Goal: Task Accomplishment & Management: Use online tool/utility

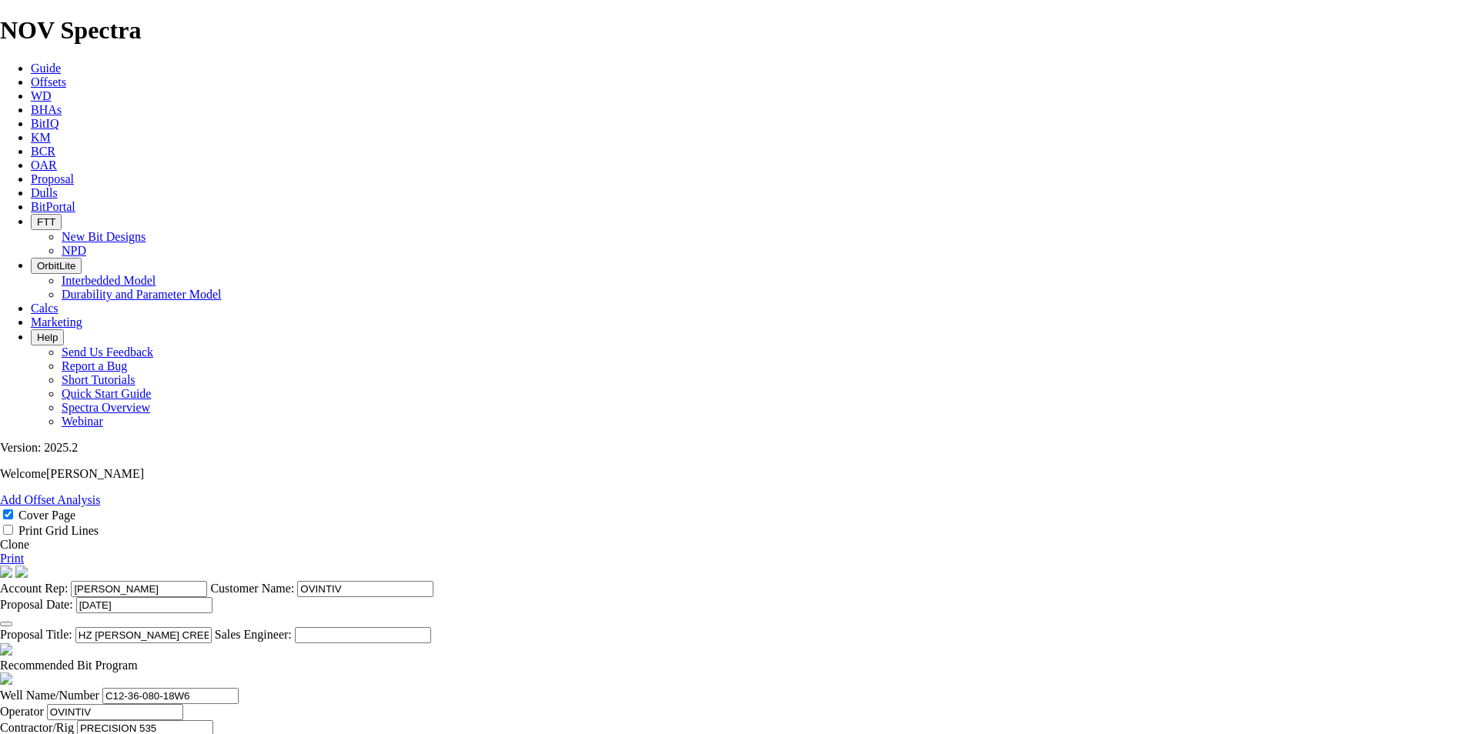
select select "field"
select select "location"
select select "province"
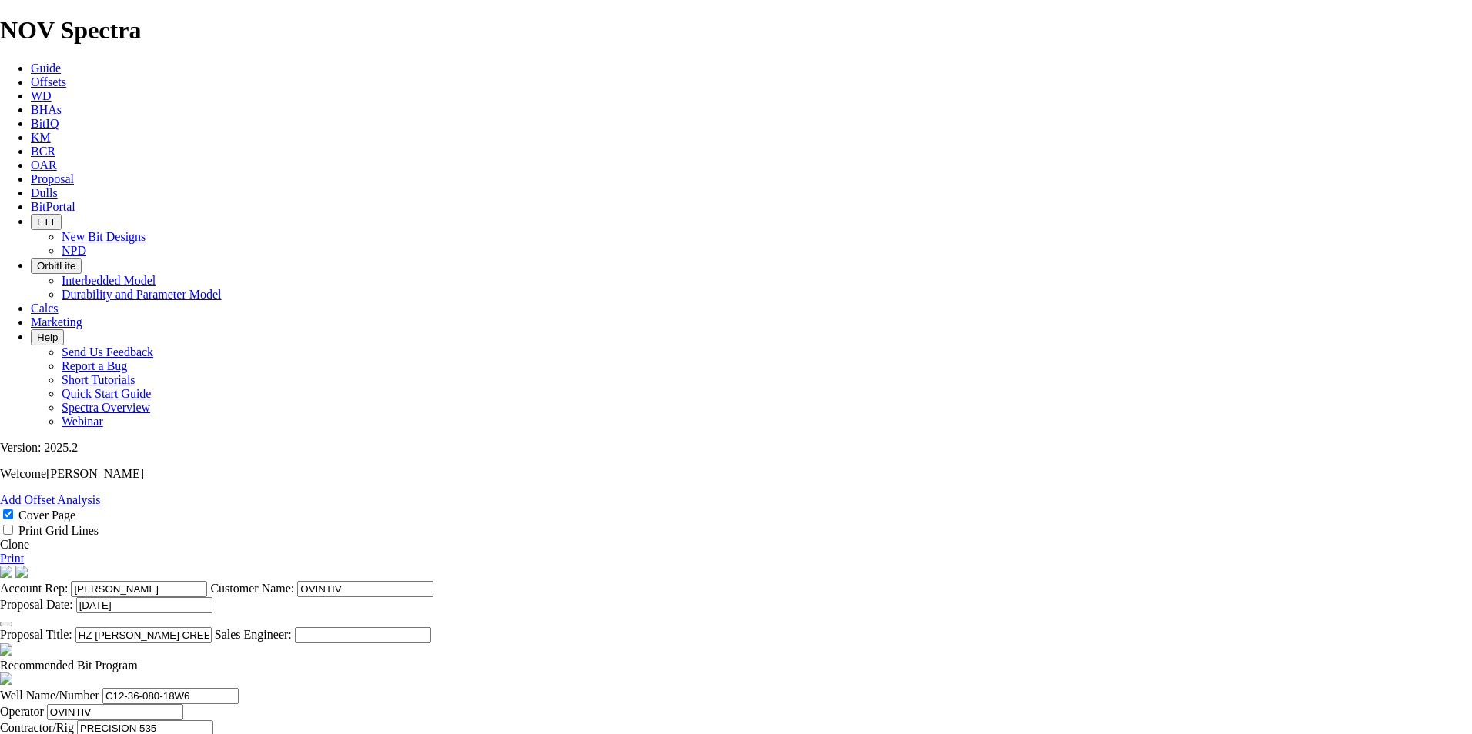
click at [24, 552] on link "Print" at bounding box center [12, 558] width 24 height 13
click at [0, 538] on span at bounding box center [0, 544] width 0 height 13
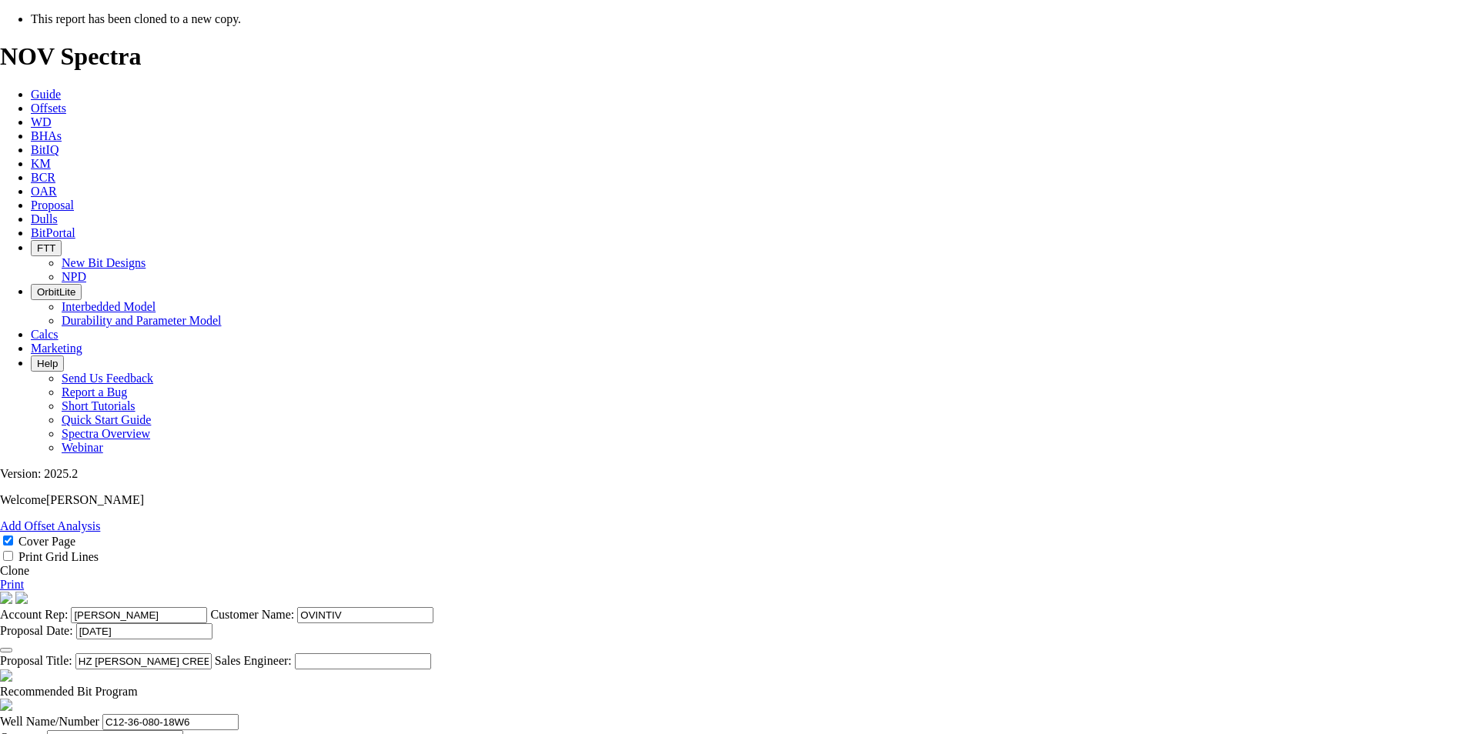
select select "field"
select select "location"
select select "province"
drag, startPoint x: 645, startPoint y: 584, endPoint x: 686, endPoint y: 581, distance: 40.9
click at [212, 654] on input "HZ [PERSON_NAME] CREEK C12-36-080-18W6 ([PERSON_NAME] B1)" at bounding box center [143, 662] width 136 height 16
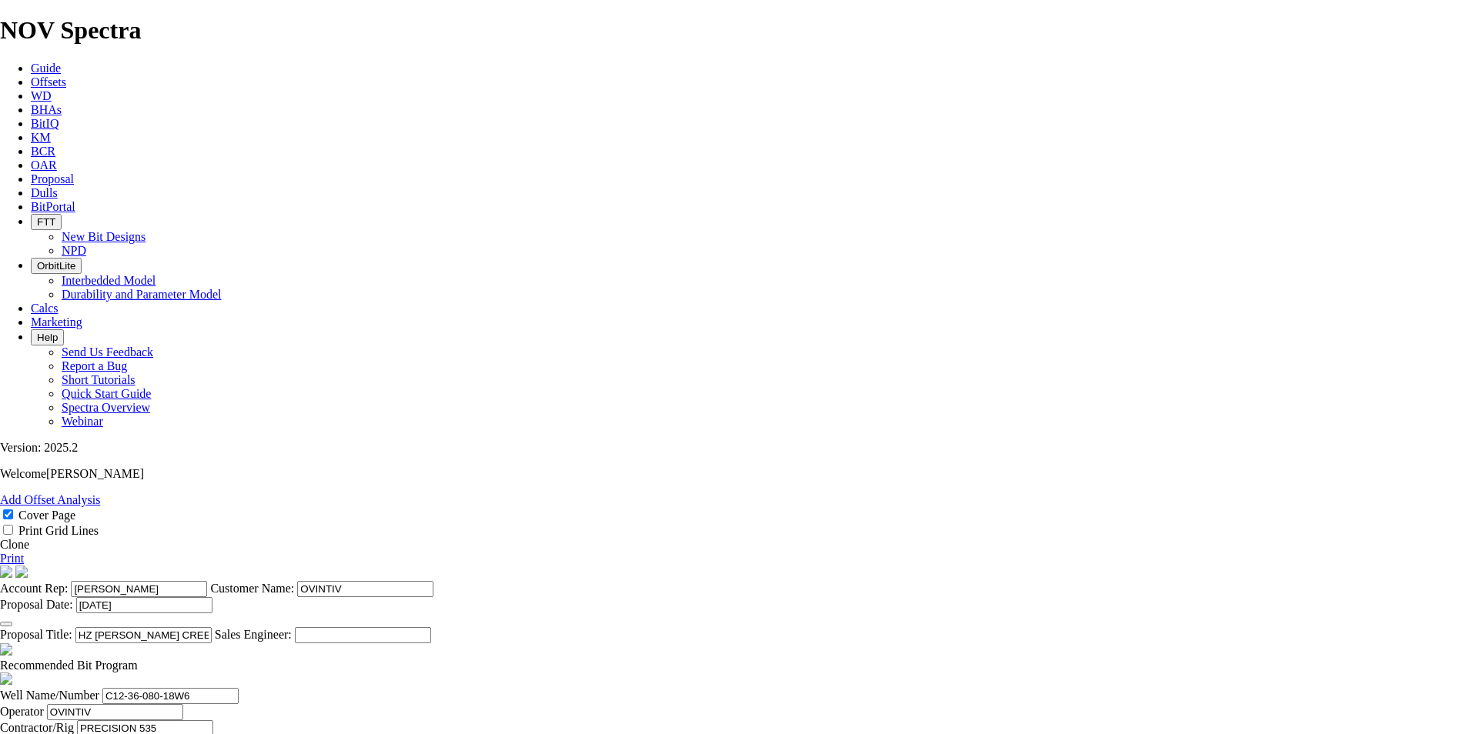
drag, startPoint x: 708, startPoint y: 588, endPoint x: 714, endPoint y: 580, distance: 9.4
click at [212, 627] on input "HZ [PERSON_NAME] CREEK C12-36-080-18W6 ([PERSON_NAME] B1)" at bounding box center [143, 635] width 136 height 16
click at [212, 627] on input "HZ [PERSON_NAME] CREEK D12-36-080-18W6 ([PERSON_NAME] B1)" at bounding box center [143, 635] width 136 height 16
type input "HZ [PERSON_NAME] CREEK D12-36-080-18W6 ([PERSON_NAME] D1)"
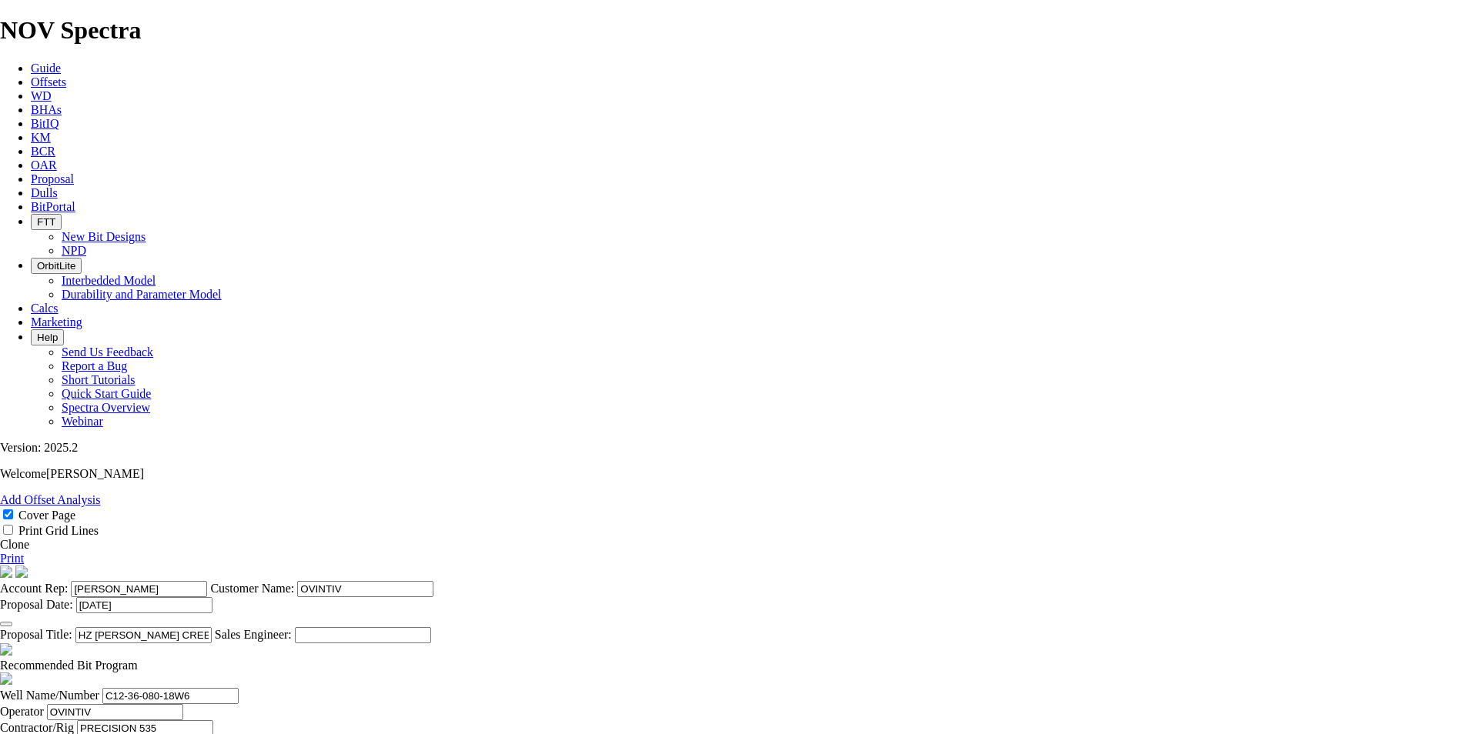
click at [239, 688] on input "C12-36-080-18W6" at bounding box center [170, 696] width 136 height 16
type input "D12-36-080-18W6"
click at [138, 659] on span at bounding box center [138, 665] width 0 height 13
checkbox input "false"
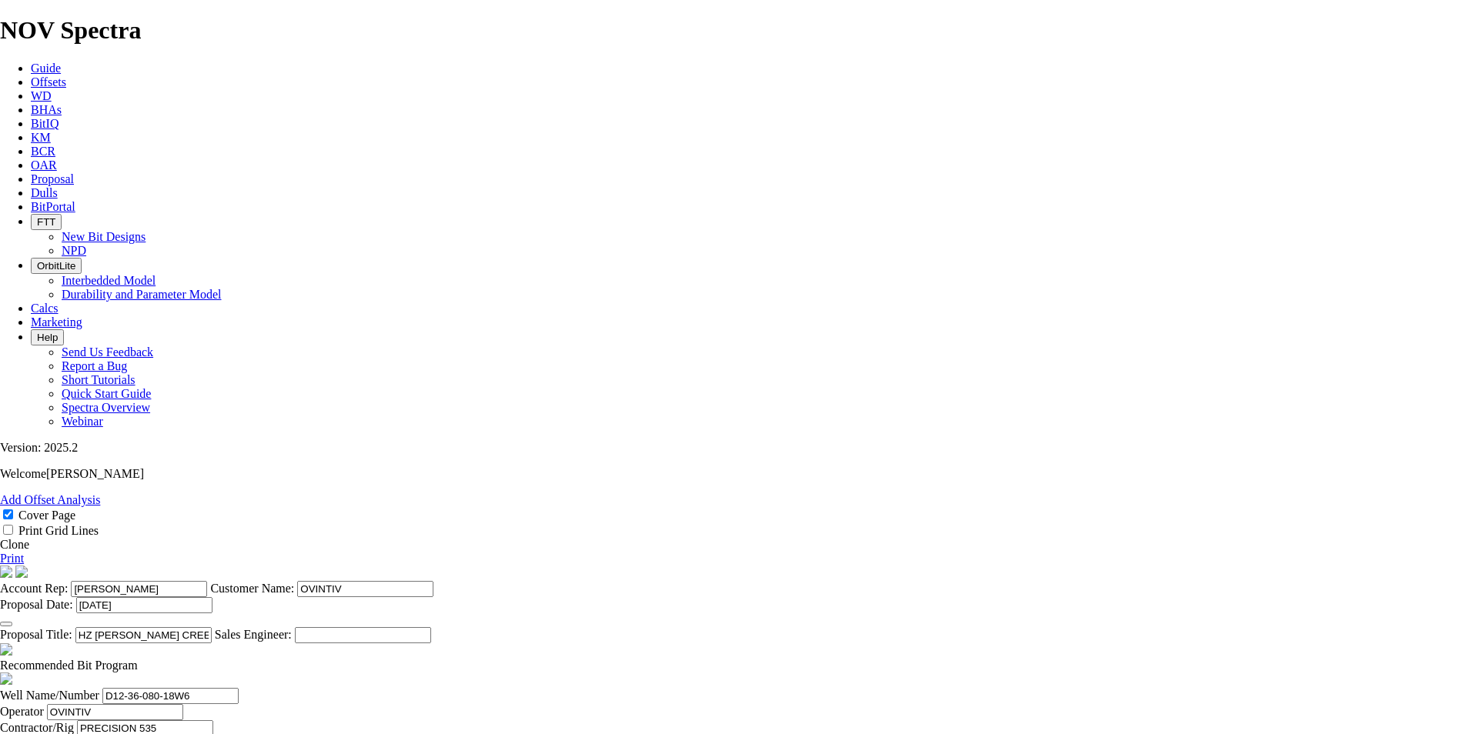
click at [894, 673] on div at bounding box center [736, 680] width 1472 height 15
drag, startPoint x: 944, startPoint y: 531, endPoint x: 923, endPoint y: 535, distance: 21.9
type input "BH:12-36-080-18W6"
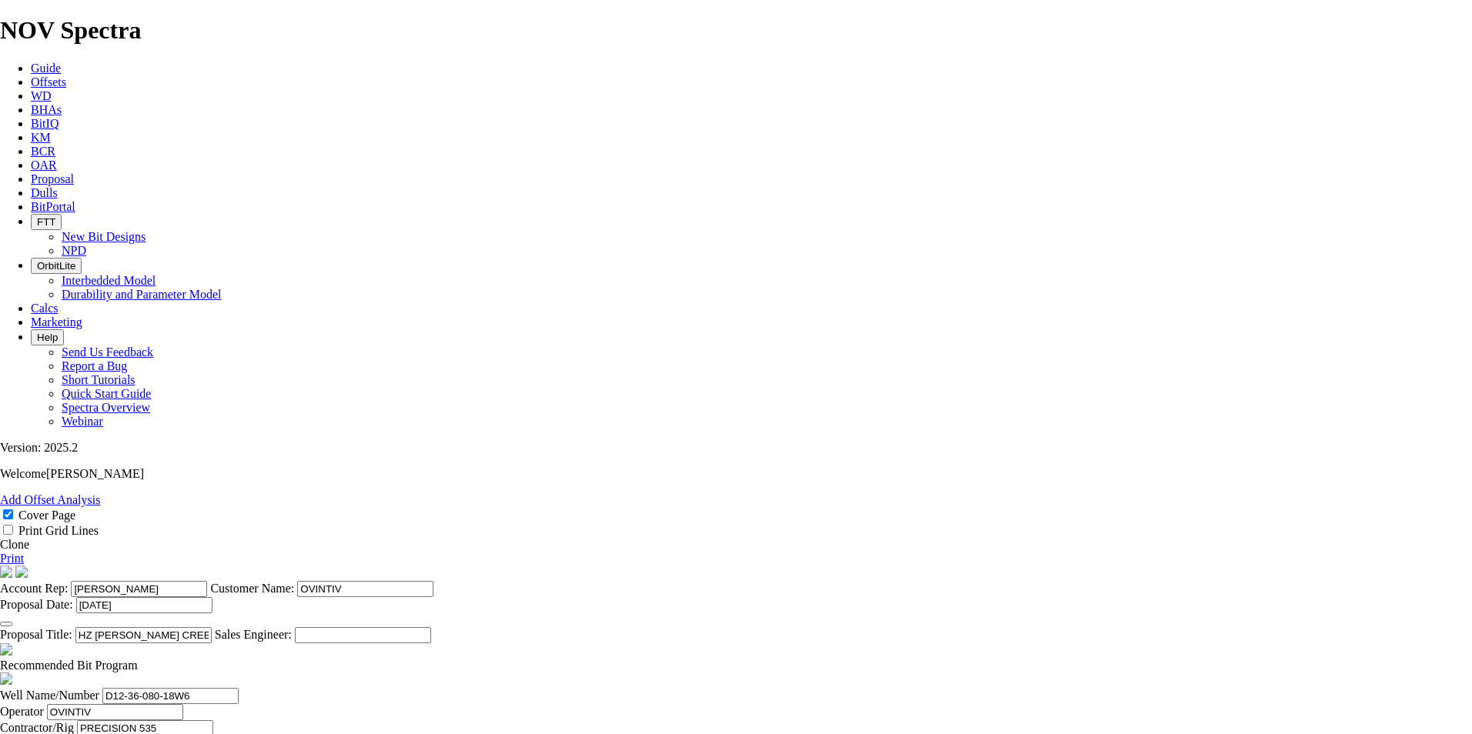
type input "[DATE]"
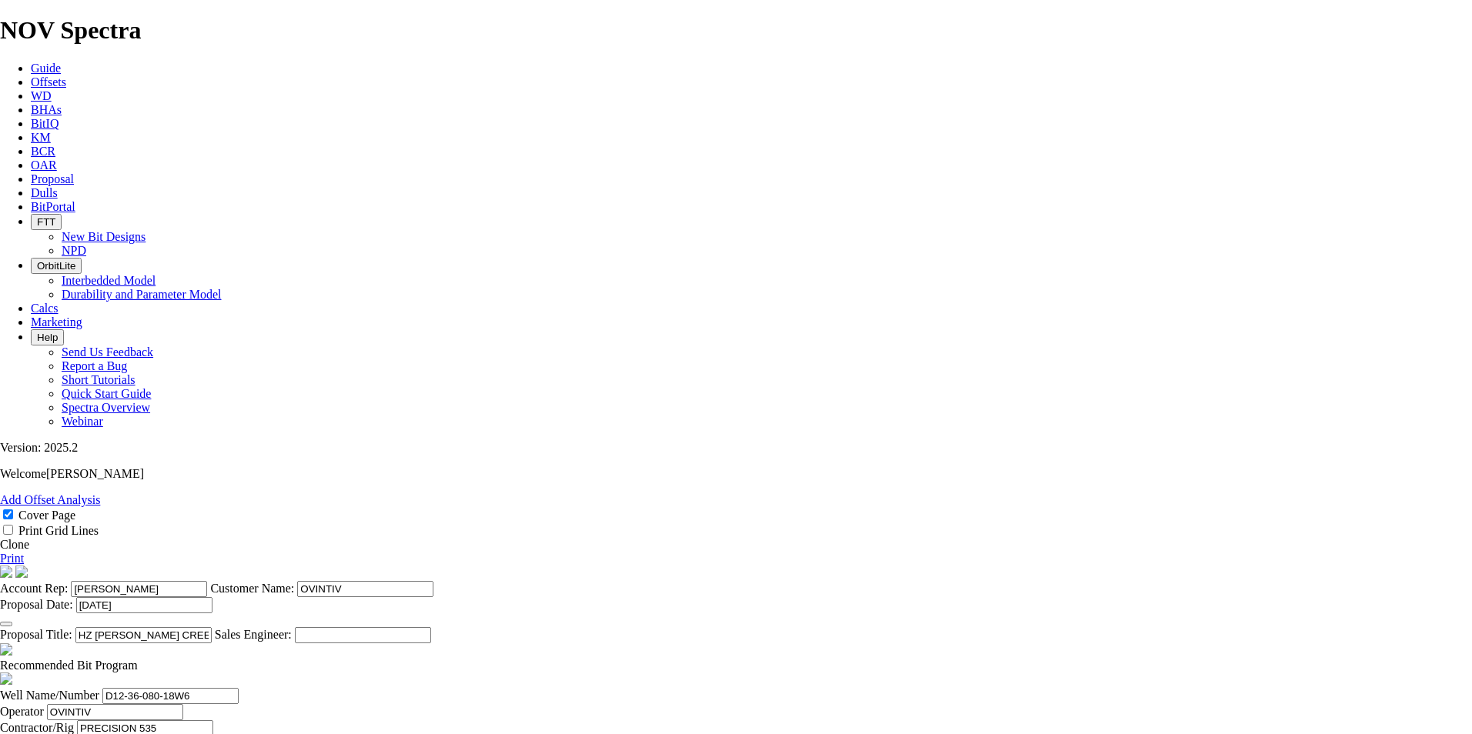
scroll to position [291, 0]
drag, startPoint x: 588, startPoint y: 650, endPoint x: 565, endPoint y: 644, distance: 23.9
type input "1938"
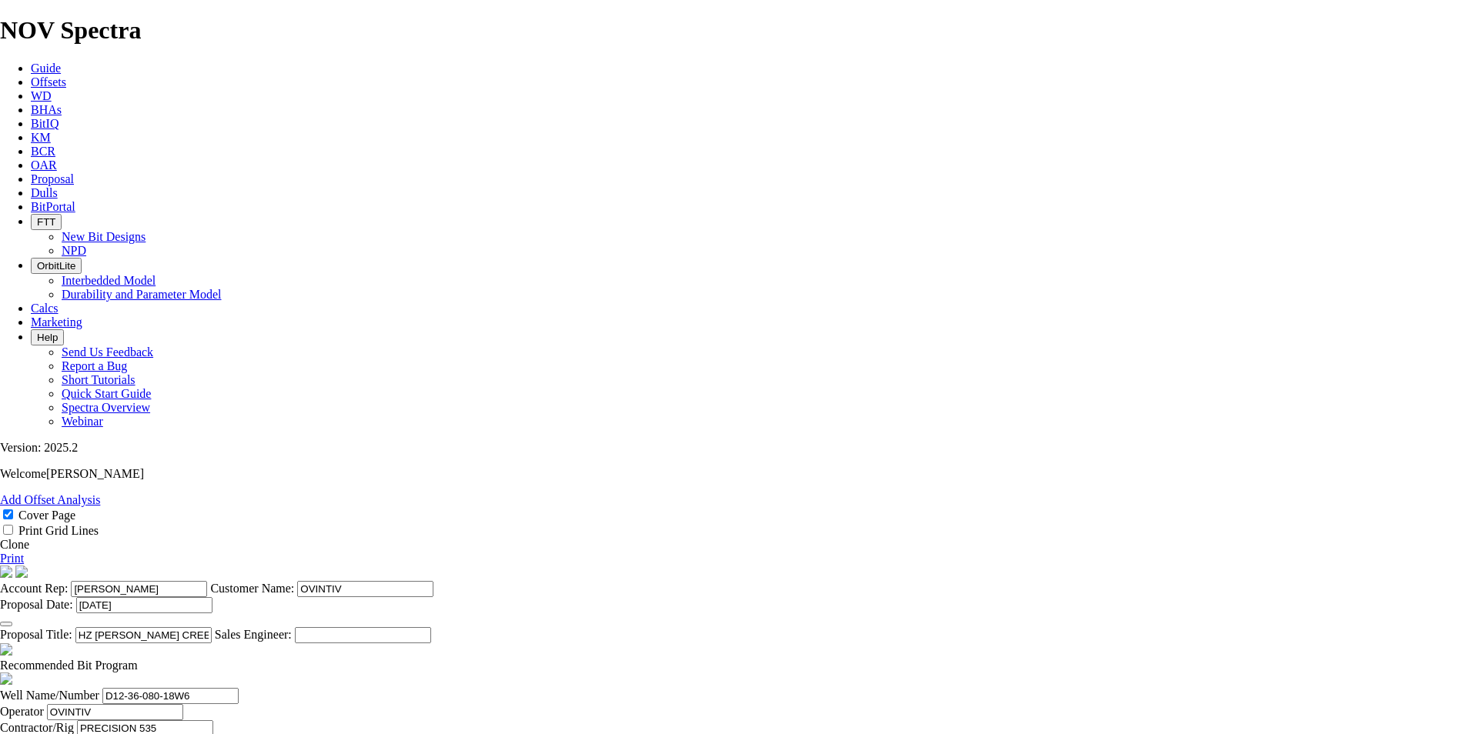
type input "1488"
type input "29.76"
drag, startPoint x: 407, startPoint y: 671, endPoint x: 389, endPoint y: 674, distance: 18.0
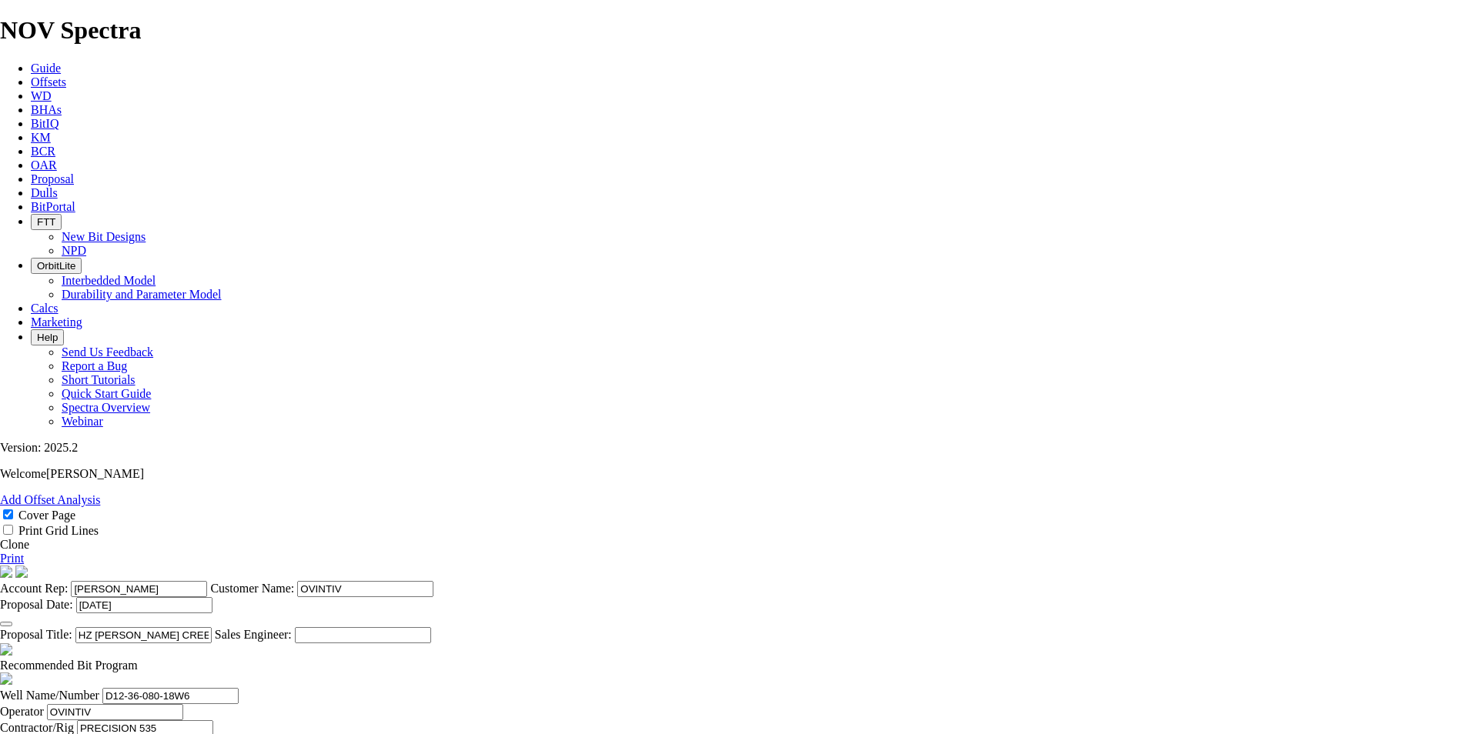
scroll to position [426, 0]
type input "KOP @ 1938m"
drag, startPoint x: 644, startPoint y: 557, endPoint x: 610, endPoint y: 562, distance: 34.2
type input "2319"
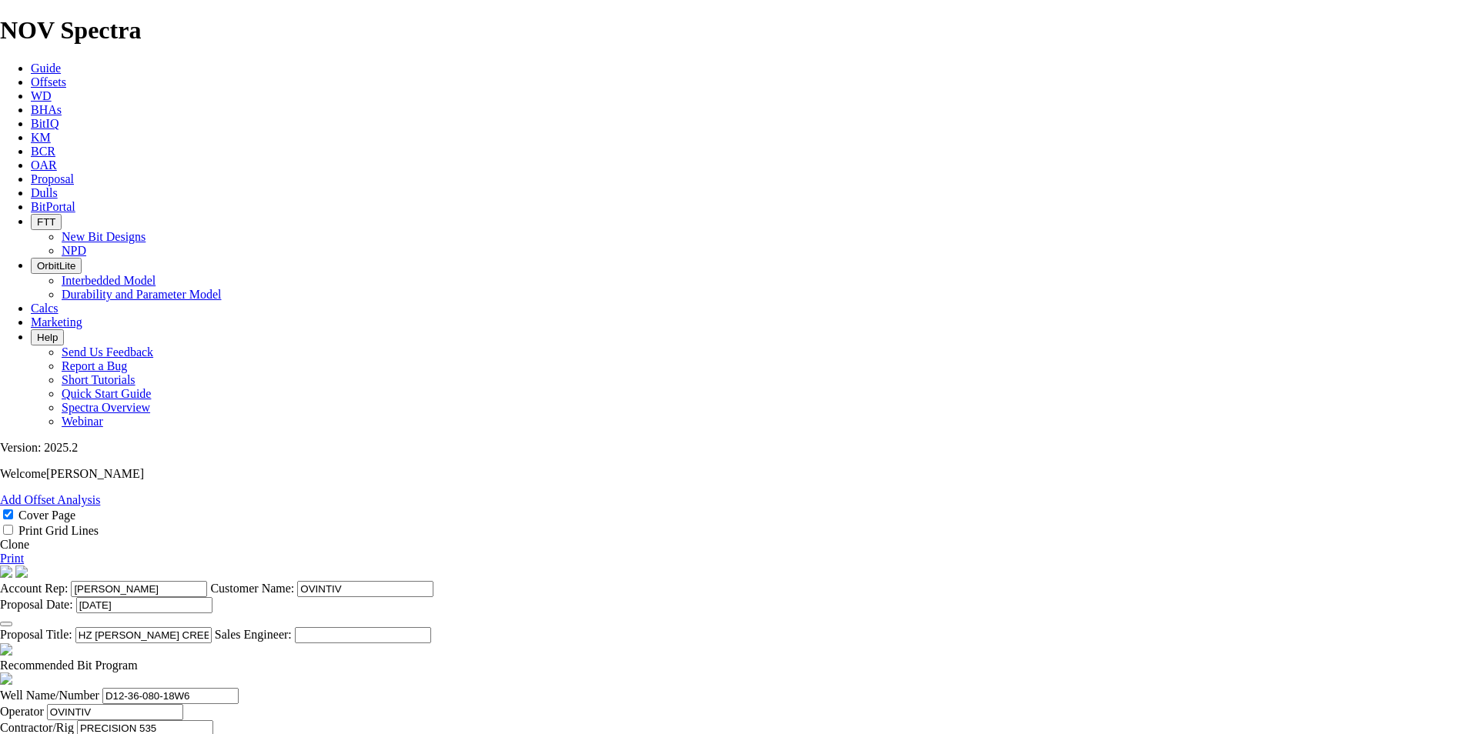
type input "381"
type input "25.4"
drag, startPoint x: 645, startPoint y: 593, endPoint x: 605, endPoint y: 597, distance: 40.2
type input "5271"
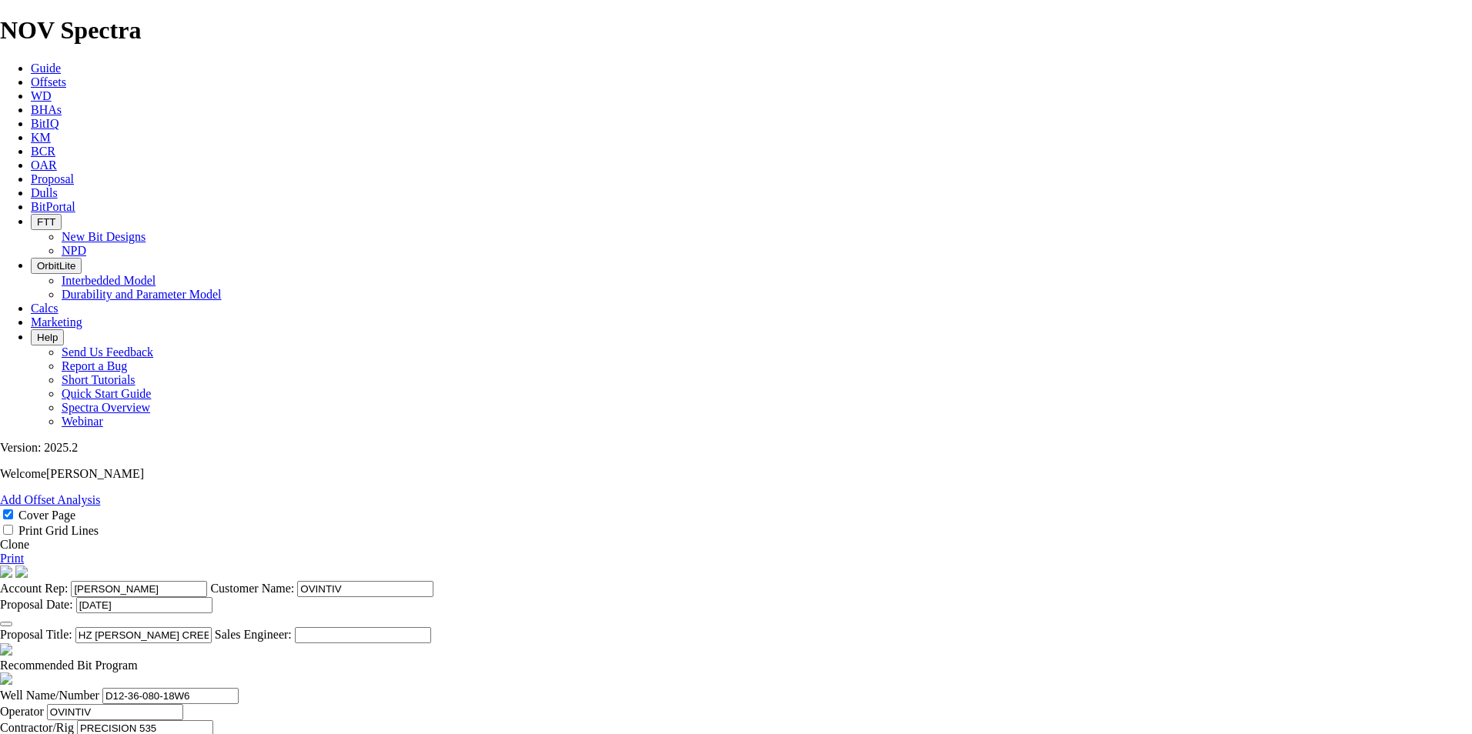
type input "2952"
drag, startPoint x: 794, startPoint y: 598, endPoint x: 918, endPoint y: 614, distance: 125.0
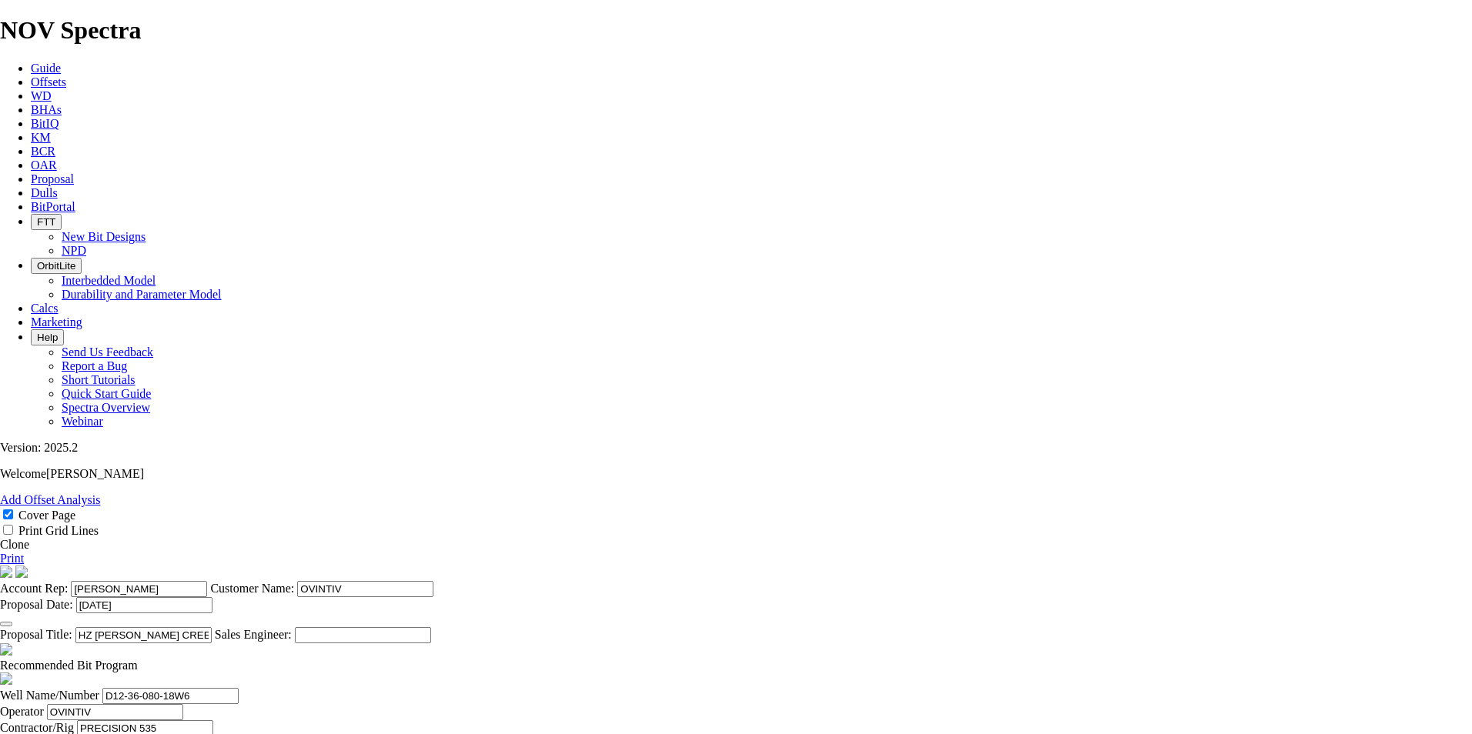
drag, startPoint x: 786, startPoint y: 597, endPoint x: 869, endPoint y: 608, distance: 83.9
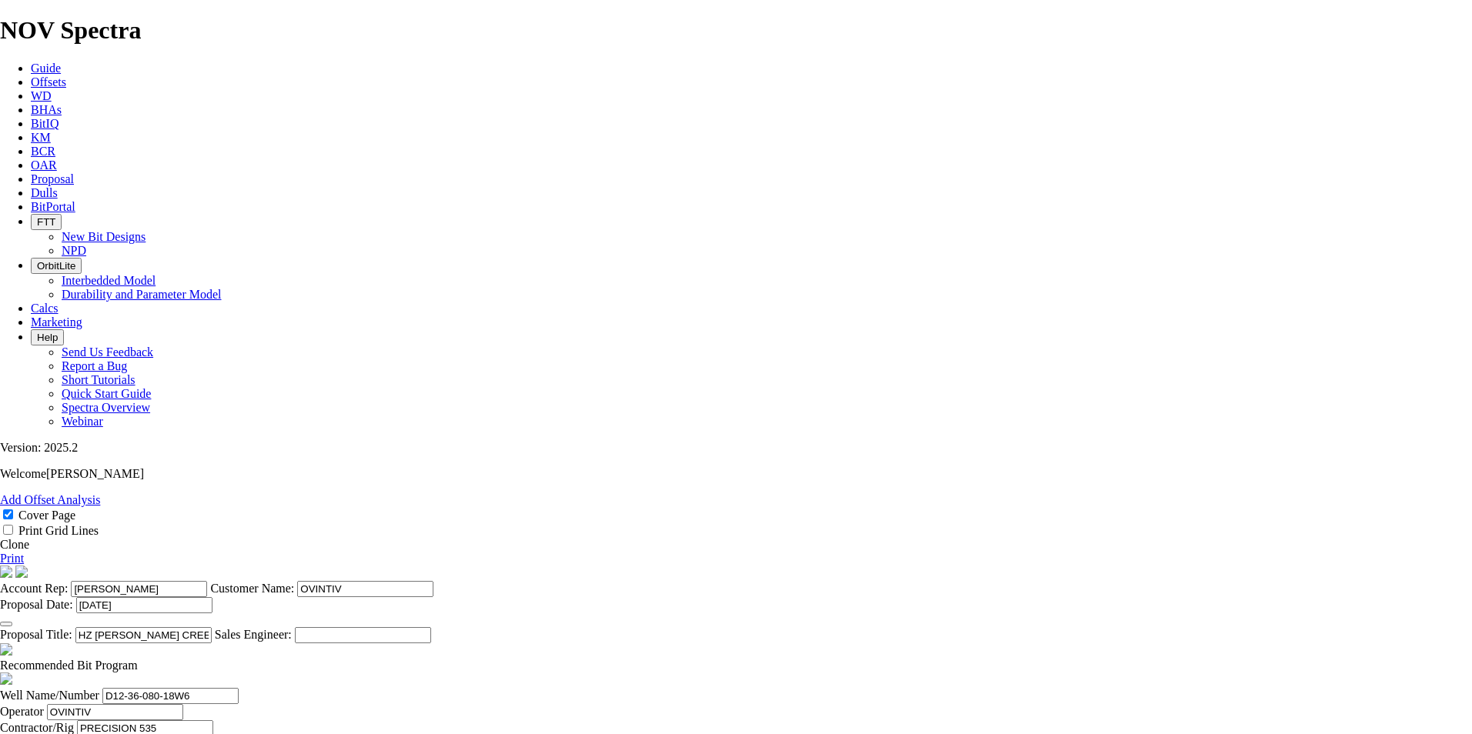
type input "42.171"
click at [24, 552] on link "Print" at bounding box center [12, 558] width 24 height 13
click at [29, 538] on link "Clone" at bounding box center [14, 544] width 29 height 13
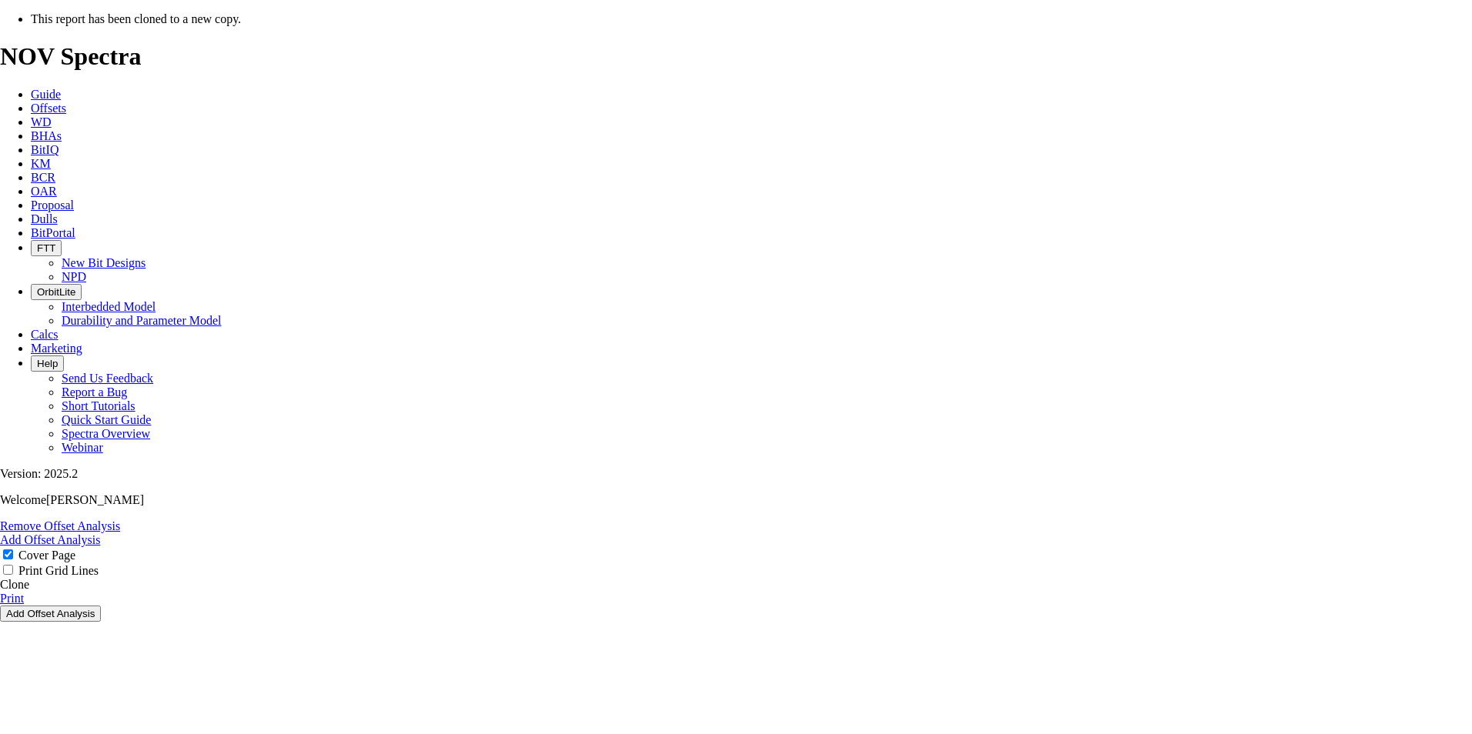
select select "field"
select select "location"
select select "province"
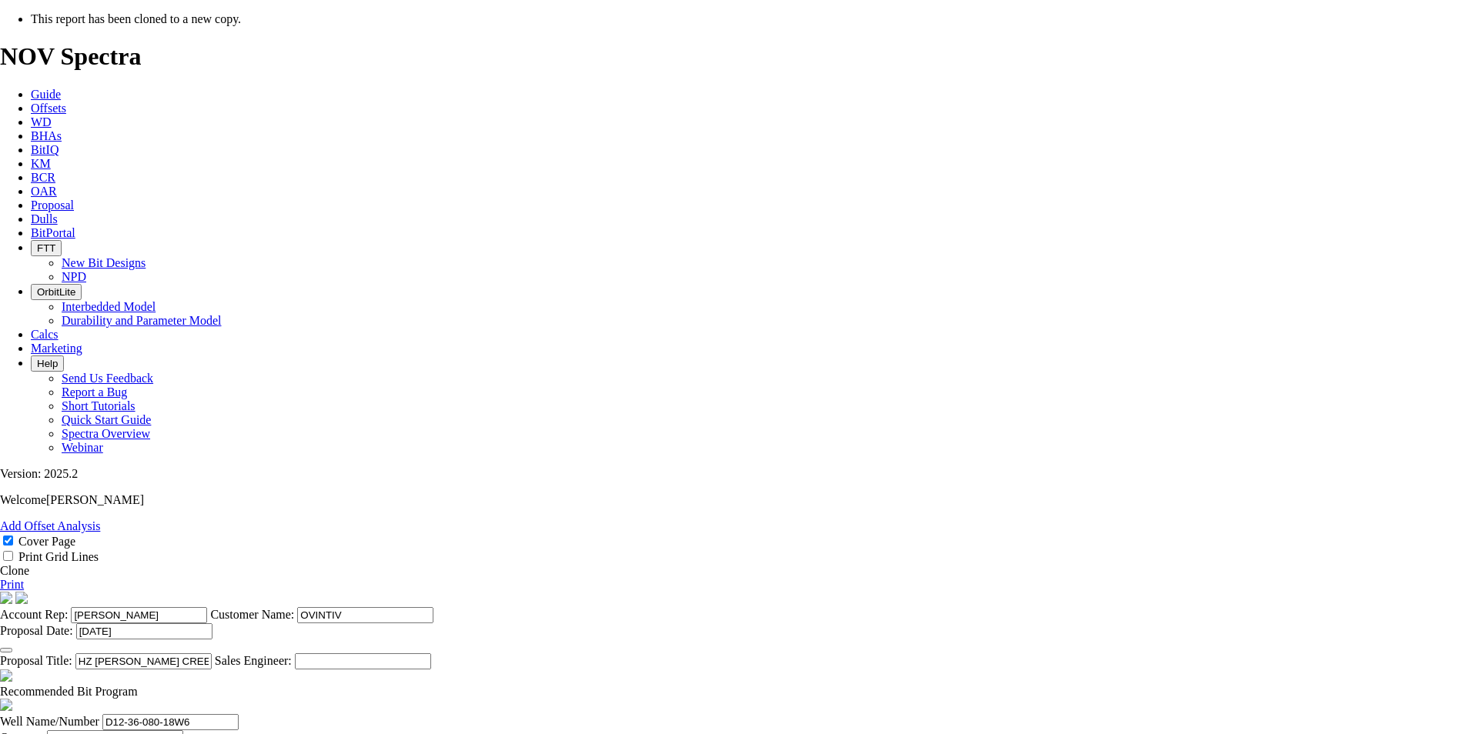
click at [212, 654] on input "HZ [PERSON_NAME] CREEK D12-36-080-18W6 ([PERSON_NAME] D1)" at bounding box center [143, 662] width 136 height 16
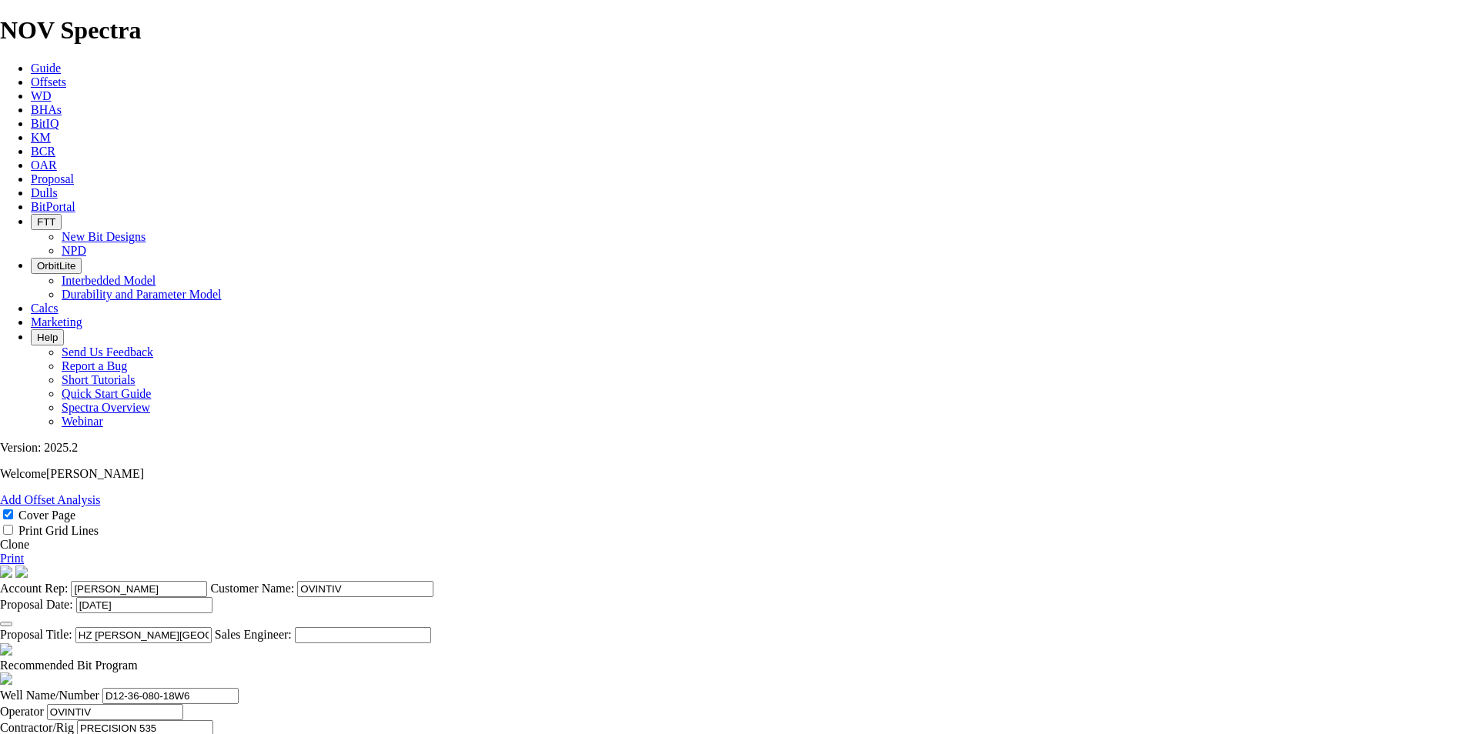
click at [212, 627] on input "HZ [PERSON_NAME][GEOGRAPHIC_DATA]-36-080-18W6 ([PERSON_NAME] D1)" at bounding box center [143, 635] width 136 height 16
drag, startPoint x: 838, startPoint y: 588, endPoint x: 827, endPoint y: 587, distance: 10.8
click at [212, 627] on input "HZ [PERSON_NAME][GEOGRAPHIC_DATA]-36-080-18W6 ([PERSON_NAME] D1)" at bounding box center [143, 635] width 136 height 16
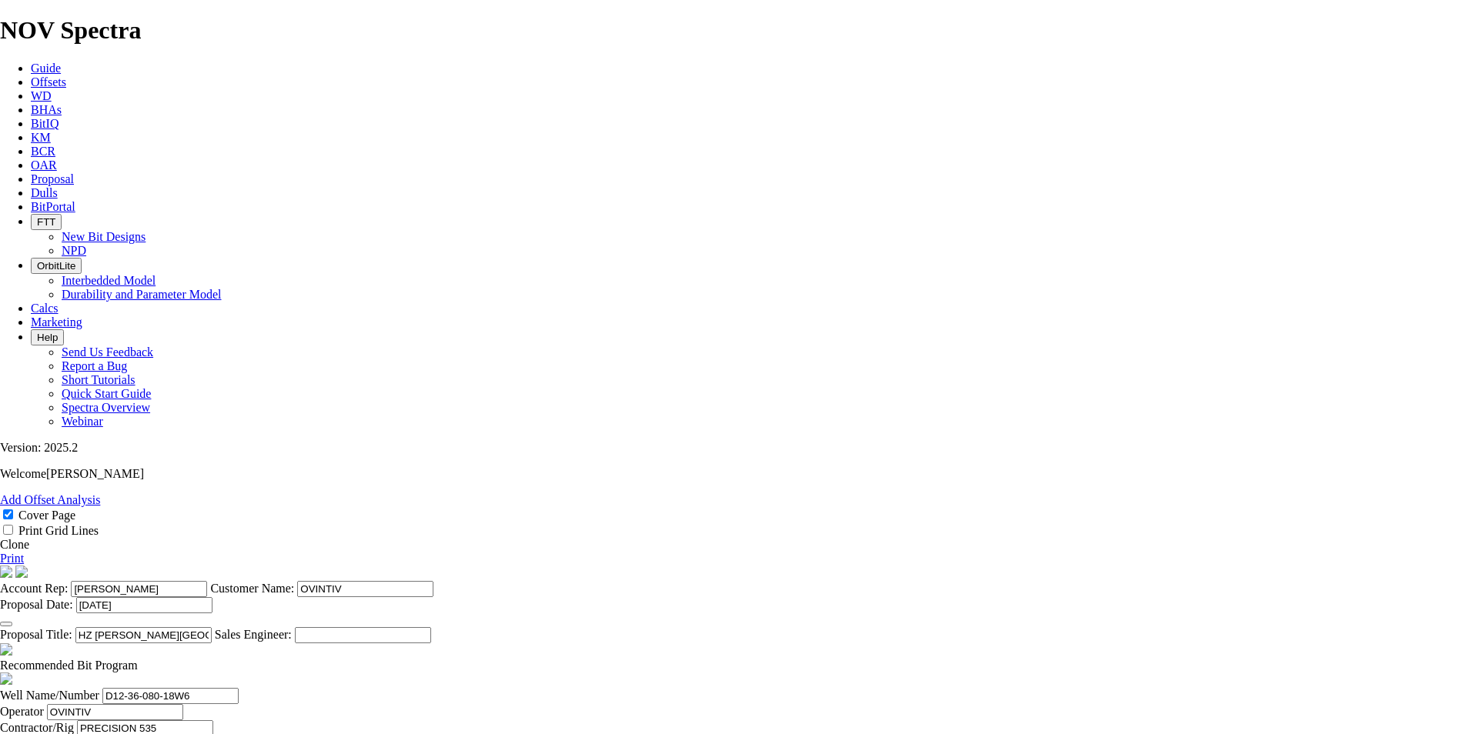
drag, startPoint x: 842, startPoint y: 586, endPoint x: 833, endPoint y: 587, distance: 9.4
click at [212, 627] on input "HZ [PERSON_NAME][GEOGRAPHIC_DATA]-36-080-18W6 ([PERSON_NAME] D1)" at bounding box center [143, 635] width 136 height 16
type input "HZ [PERSON_NAME][GEOGRAPHIC_DATA]-36-080-18W6 ([PERSON_NAME] B3)"
click at [239, 688] on input "D12-36-080-18W6" at bounding box center [170, 696] width 136 height 16
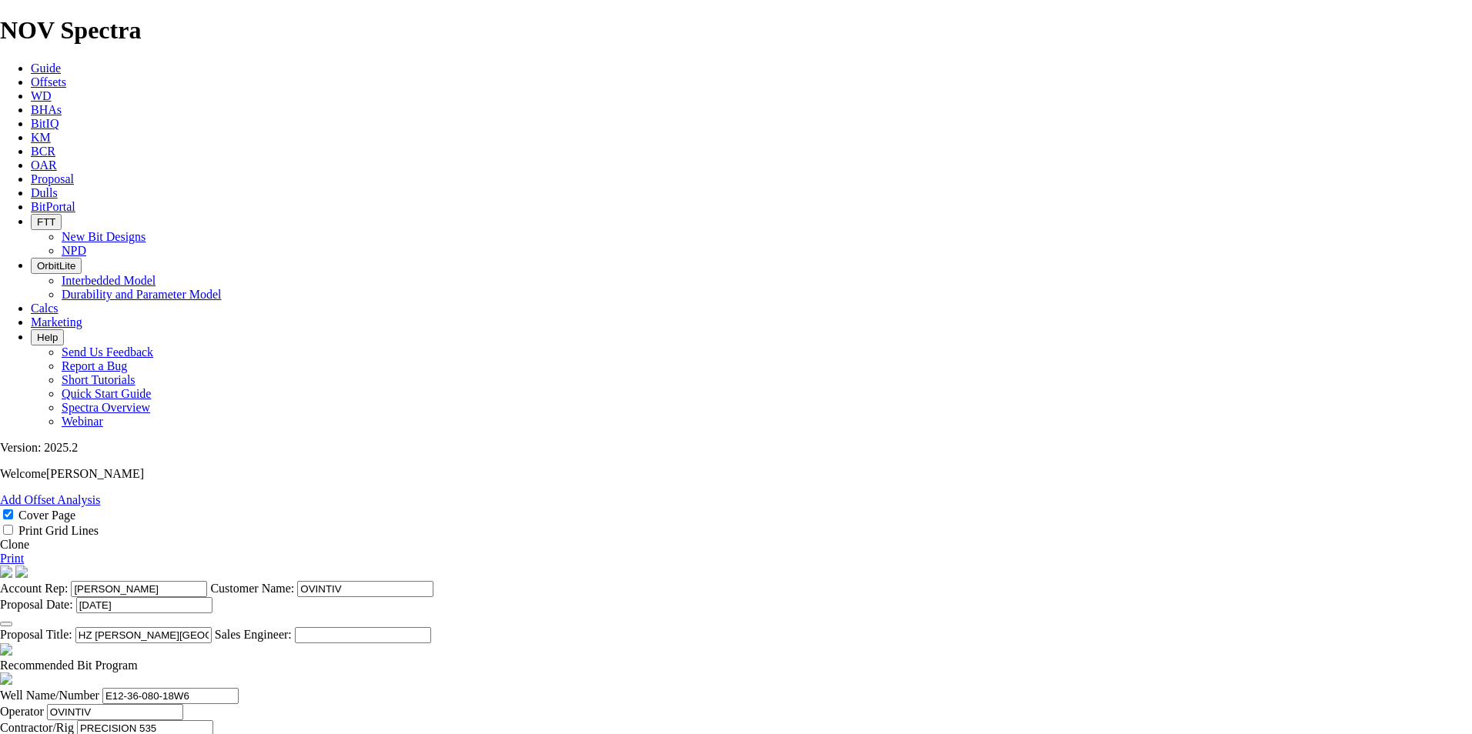
type input "E12-36-080-18W6"
drag, startPoint x: 944, startPoint y: 573, endPoint x: 927, endPoint y: 573, distance: 17.7
type input "BH:04-25-080-18W6"
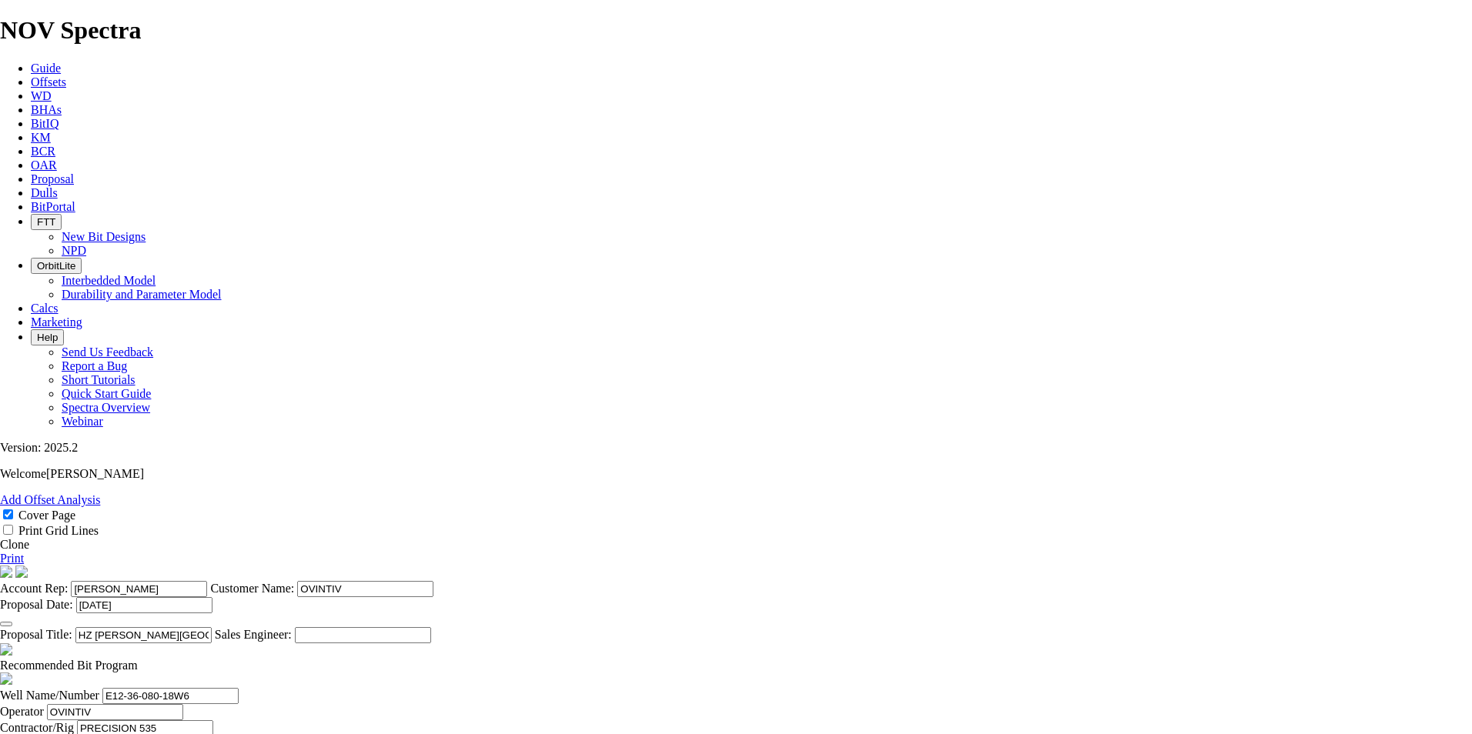
click at [138, 659] on span at bounding box center [138, 665] width 0 height 13
checkbox input "false"
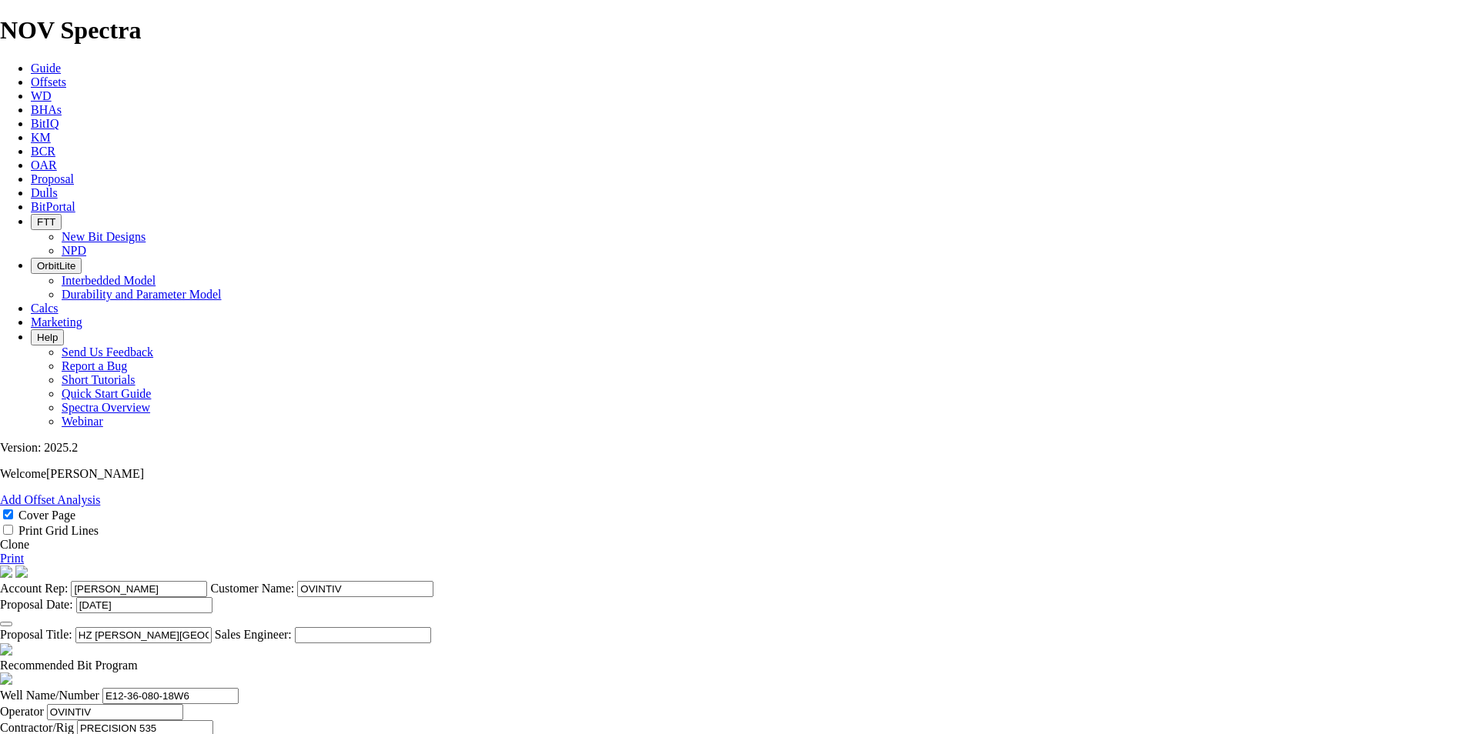
type input "449"
type input "KOP 2 @ 1938m"
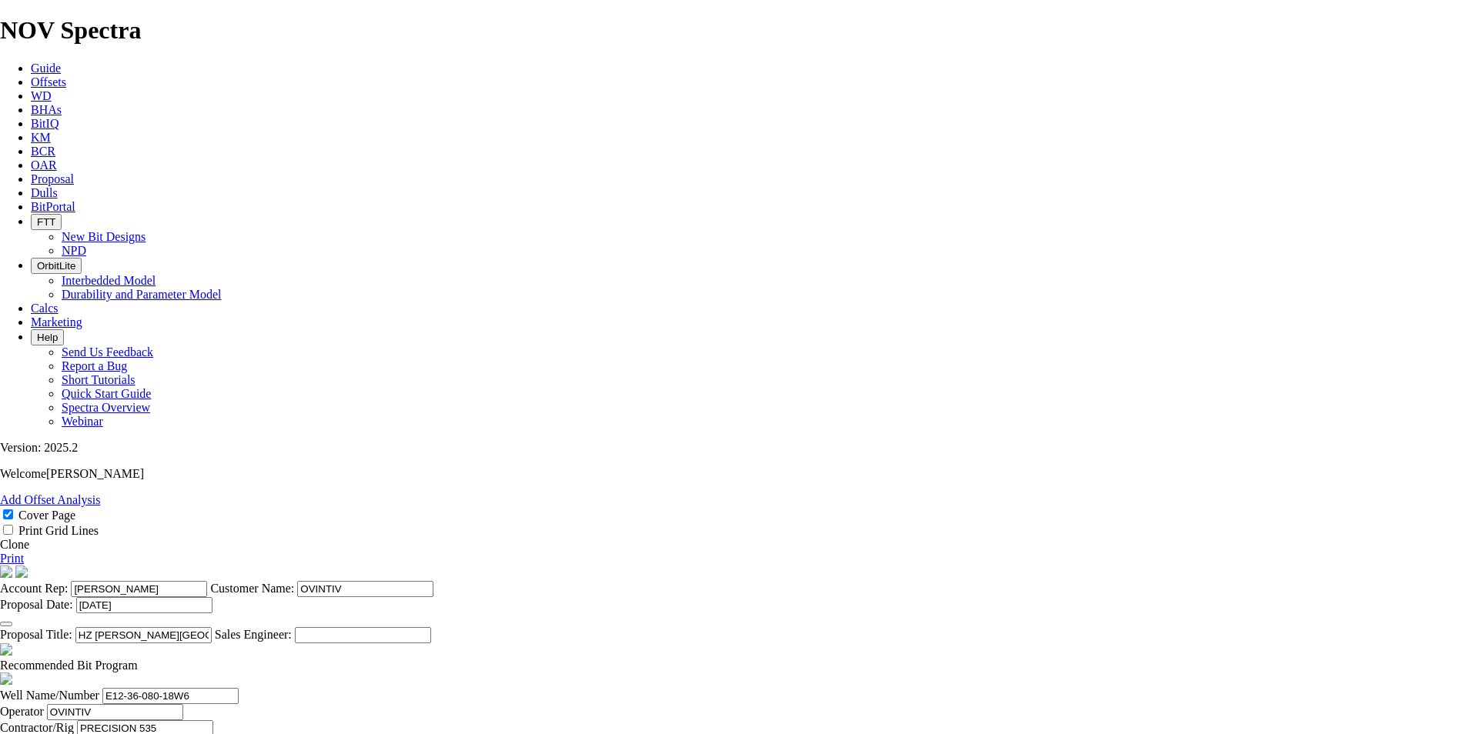
drag, startPoint x: 644, startPoint y: 560, endPoint x: 556, endPoint y: 560, distance: 88.5
type input "1821"
type input "1372"
type input "27.44"
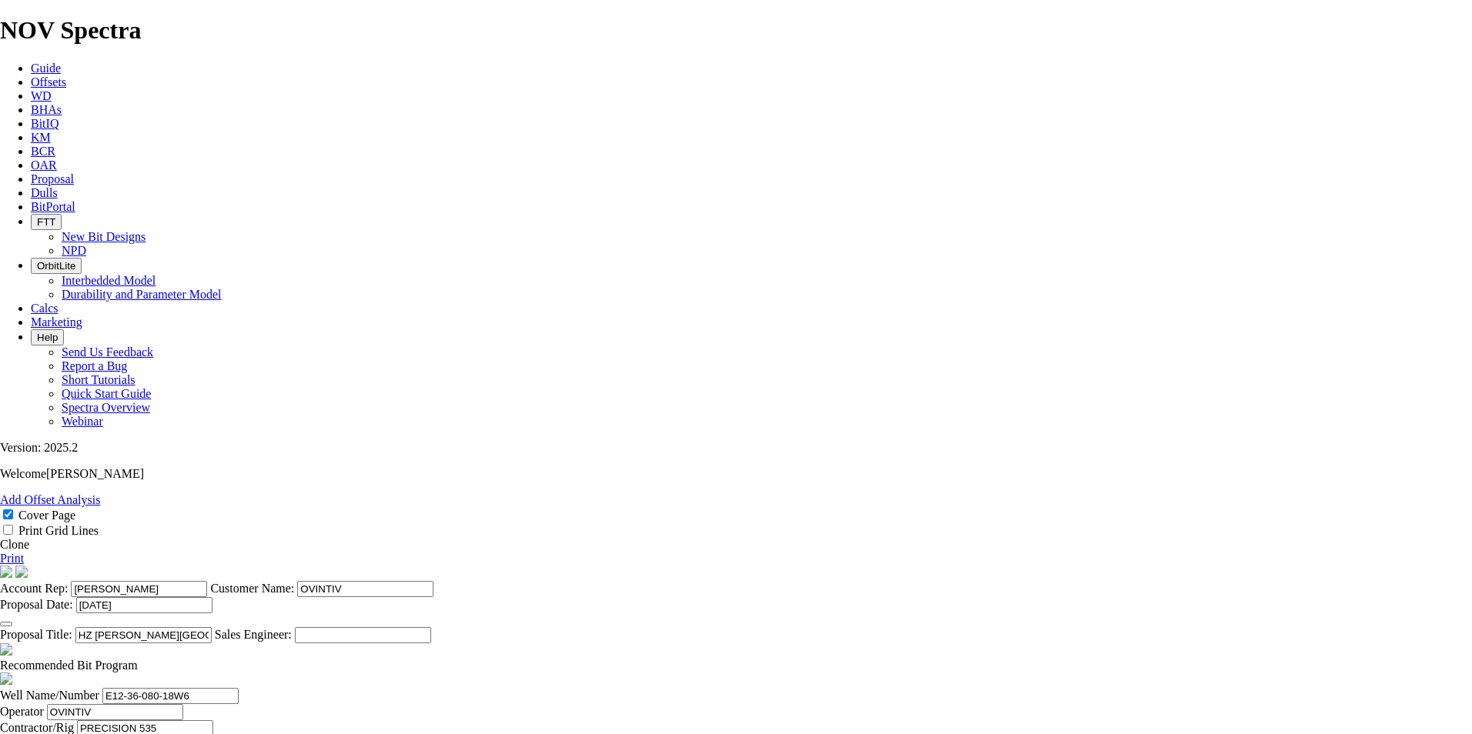
drag, startPoint x: 415, startPoint y: 579, endPoint x: 399, endPoint y: 580, distance: 16.2
type input "KOP 2 @ 1821m"
drag, startPoint x: 653, startPoint y: 602, endPoint x: 567, endPoint y: 594, distance: 85.8
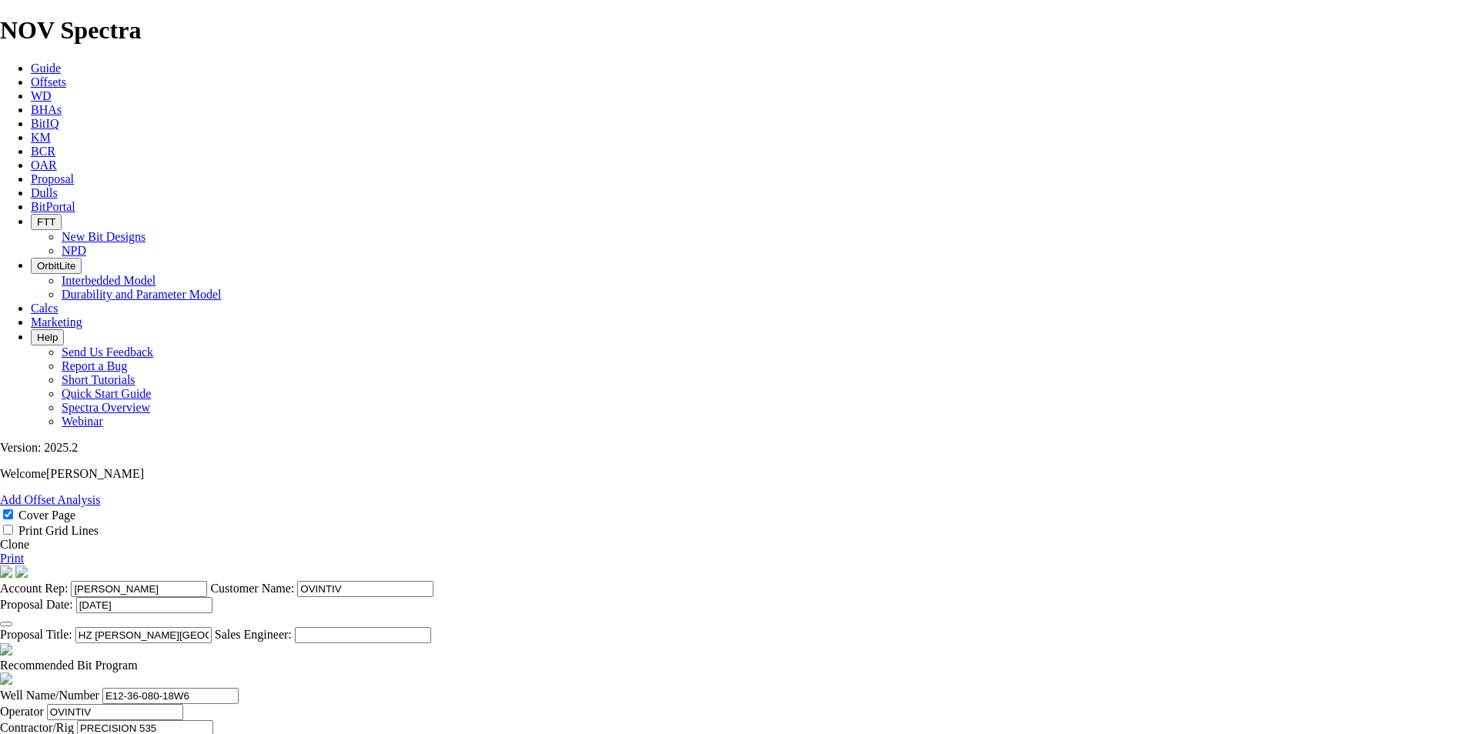
type input "1"
type input "2283"
type input "462"
type input "30.8"
drag, startPoint x: 655, startPoint y: 640, endPoint x: 553, endPoint y: 647, distance: 101.8
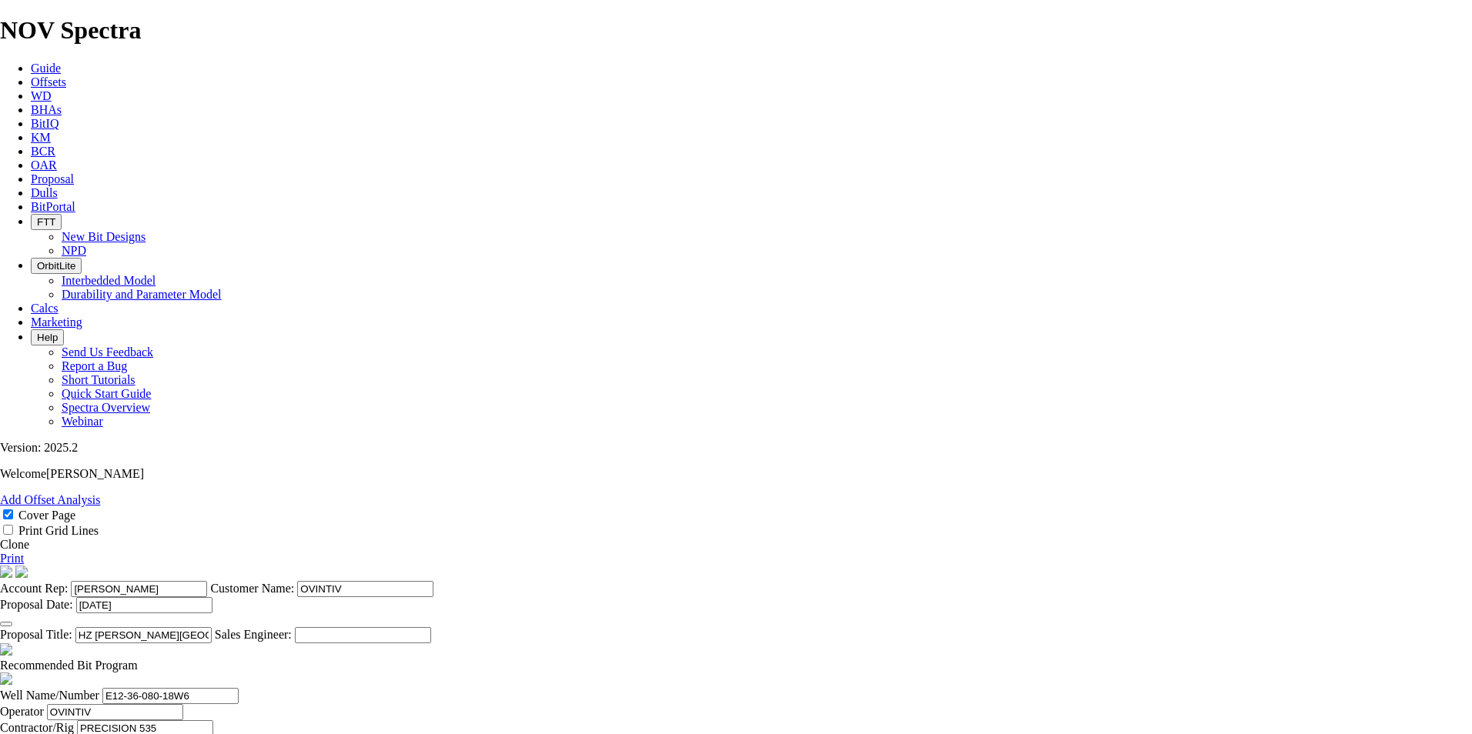
type input "4445"
type input "2162"
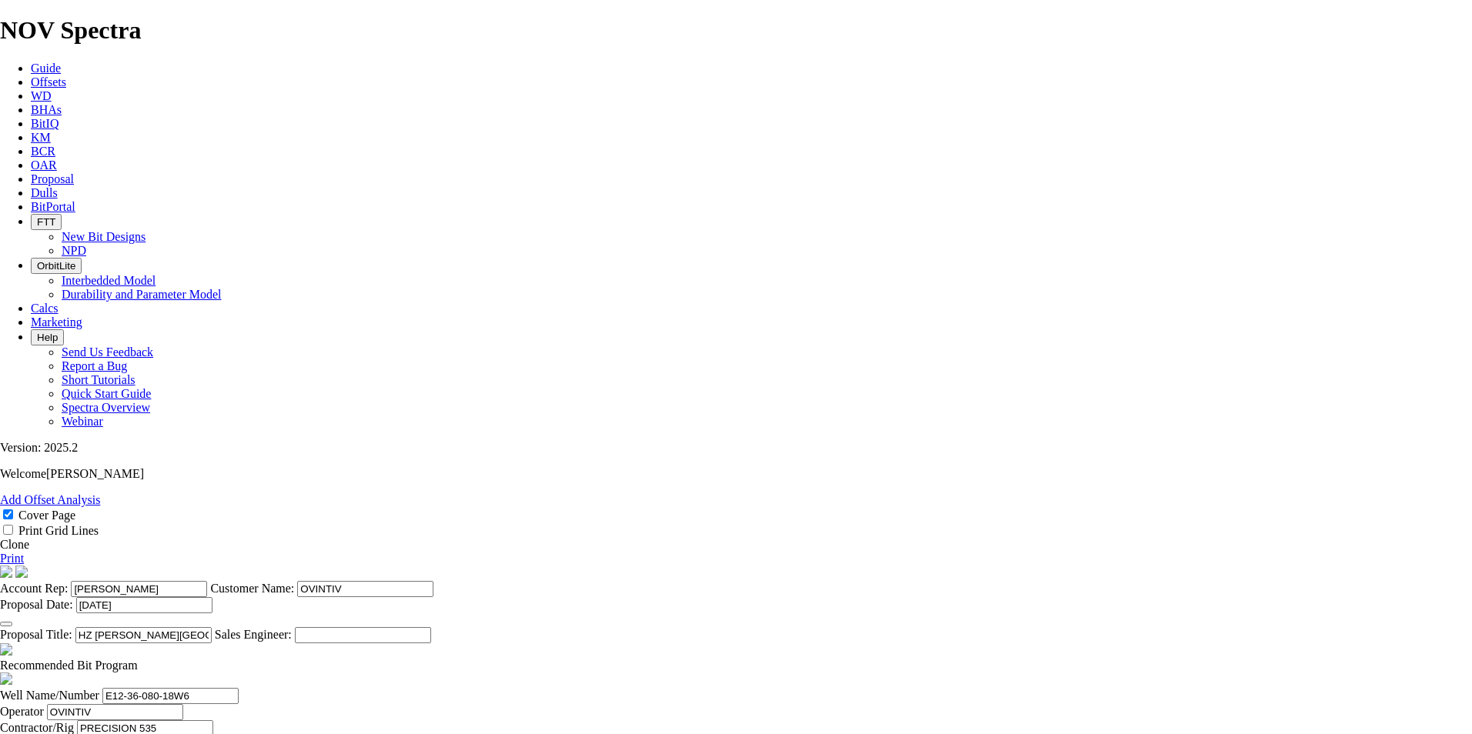
drag, startPoint x: 783, startPoint y: 640, endPoint x: 1041, endPoint y: 636, distance: 258.7
type input "30.886"
click at [24, 552] on link "Print" at bounding box center [12, 558] width 24 height 13
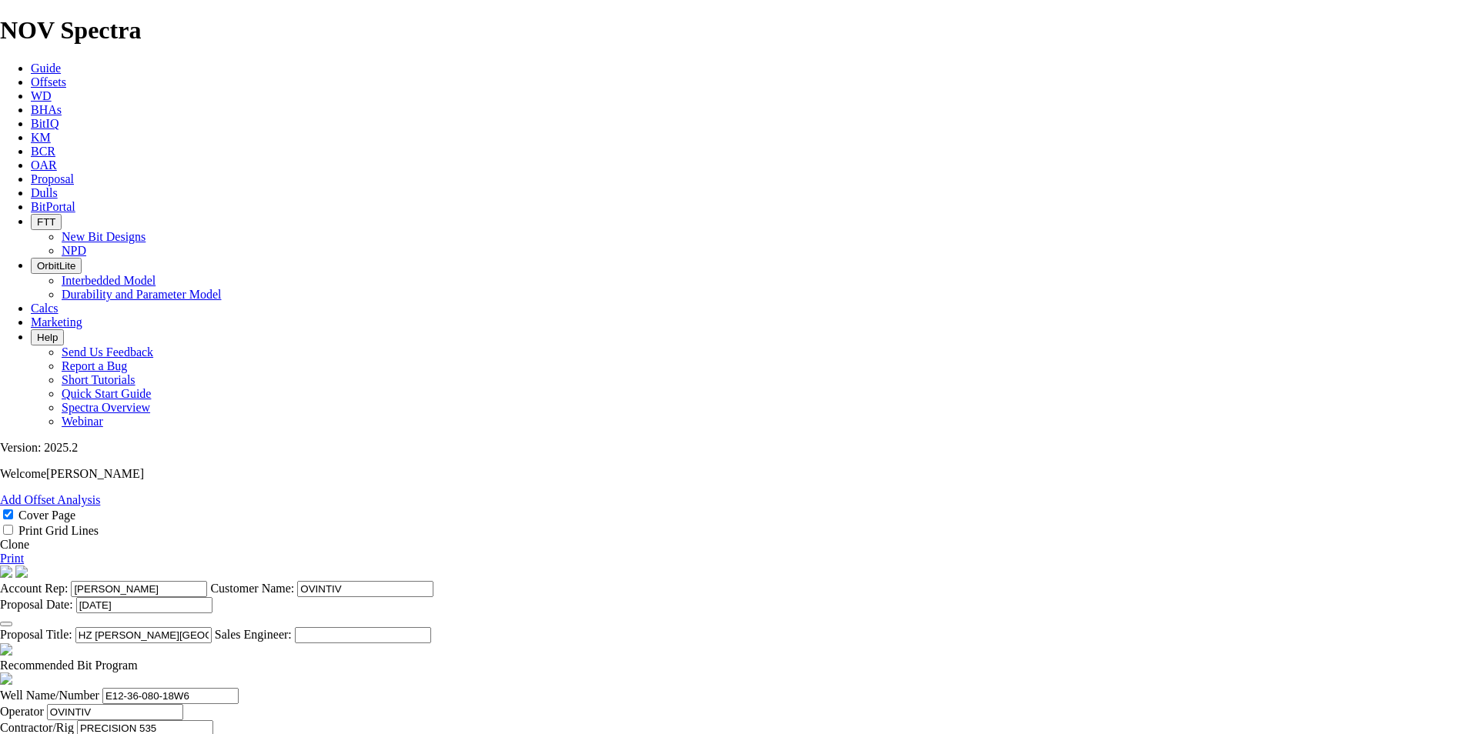
type input "[DATE]"
click at [24, 552] on link "Print" at bounding box center [12, 558] width 24 height 13
click at [31, 172] on icon at bounding box center [31, 178] width 0 height 13
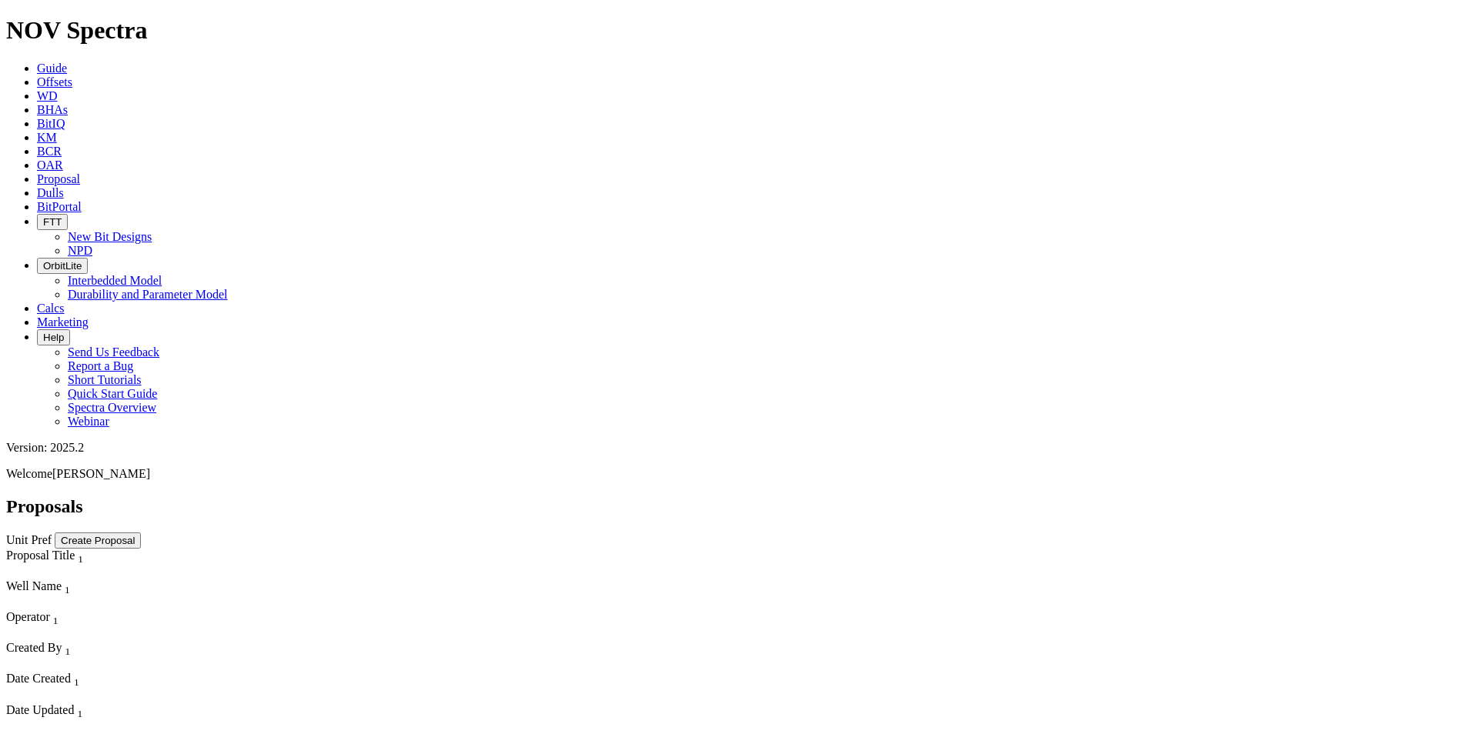
scroll to position [289, 0]
select select "field"
select select "location"
select select "province"
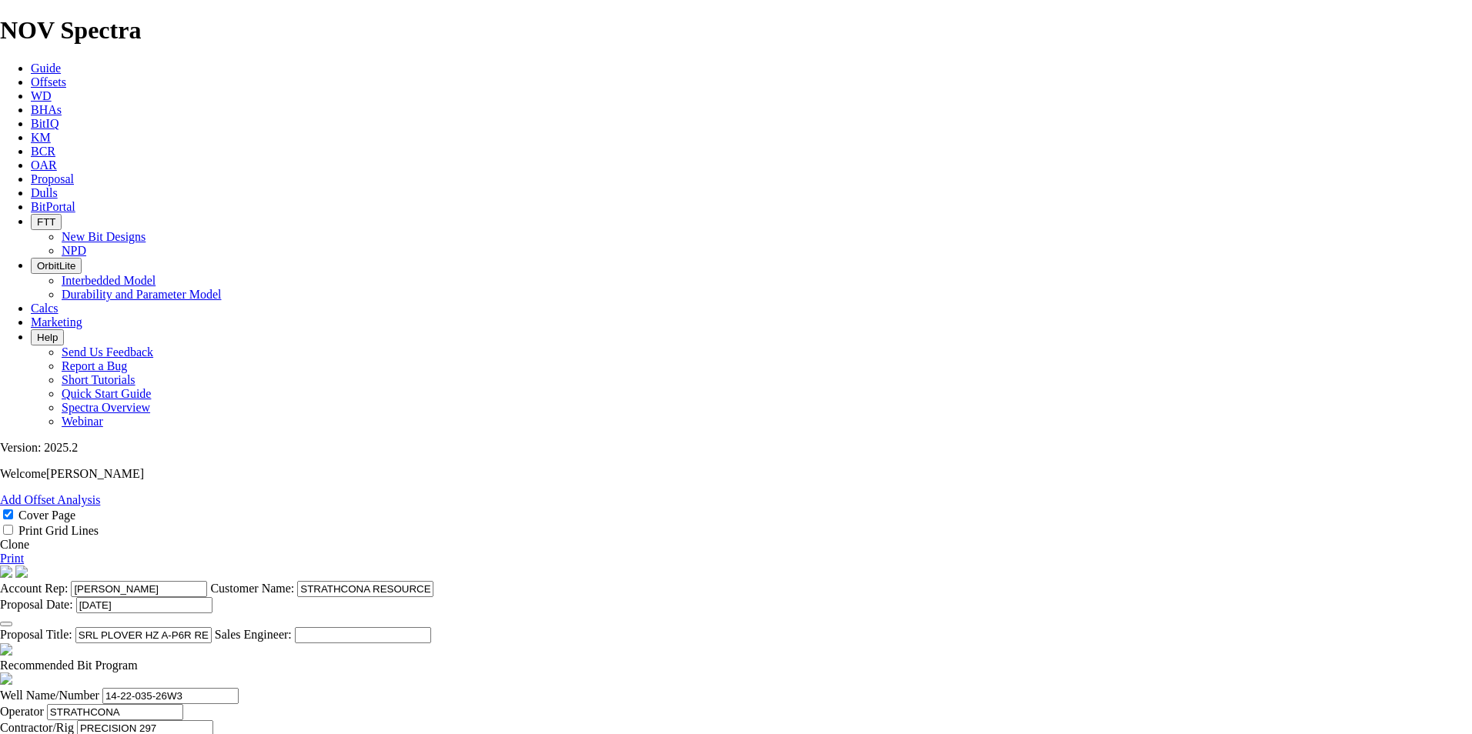
click at [29, 538] on link "Clone" at bounding box center [14, 544] width 29 height 13
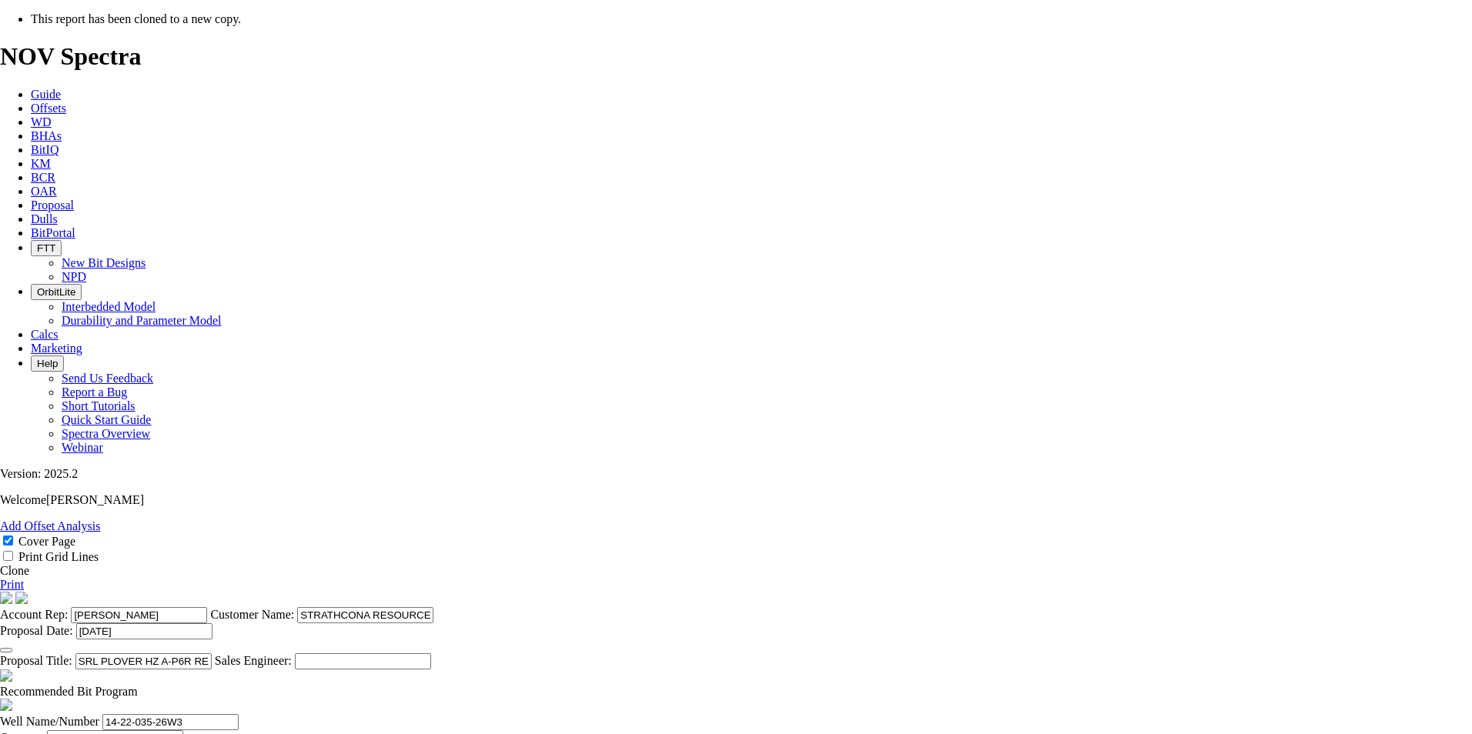
select select "field"
select select "location"
select select "province"
drag, startPoint x: 804, startPoint y: 293, endPoint x: 587, endPoint y: 272, distance: 218.0
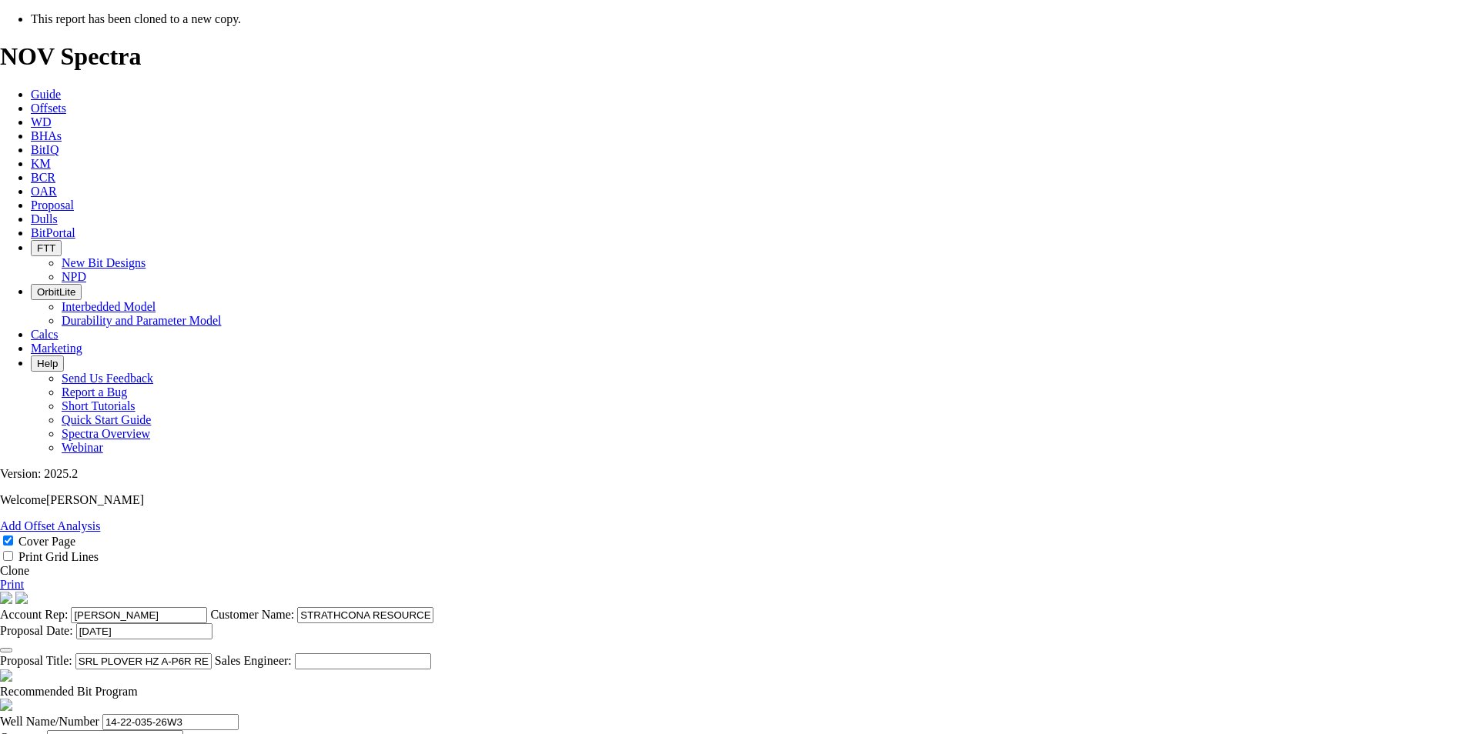
click at [587, 592] on section "Account Rep: [PERSON_NAME] Customer Name: STRATHCONA RESOURCES LTD. Proposal Da…" at bounding box center [736, 631] width 1472 height 78
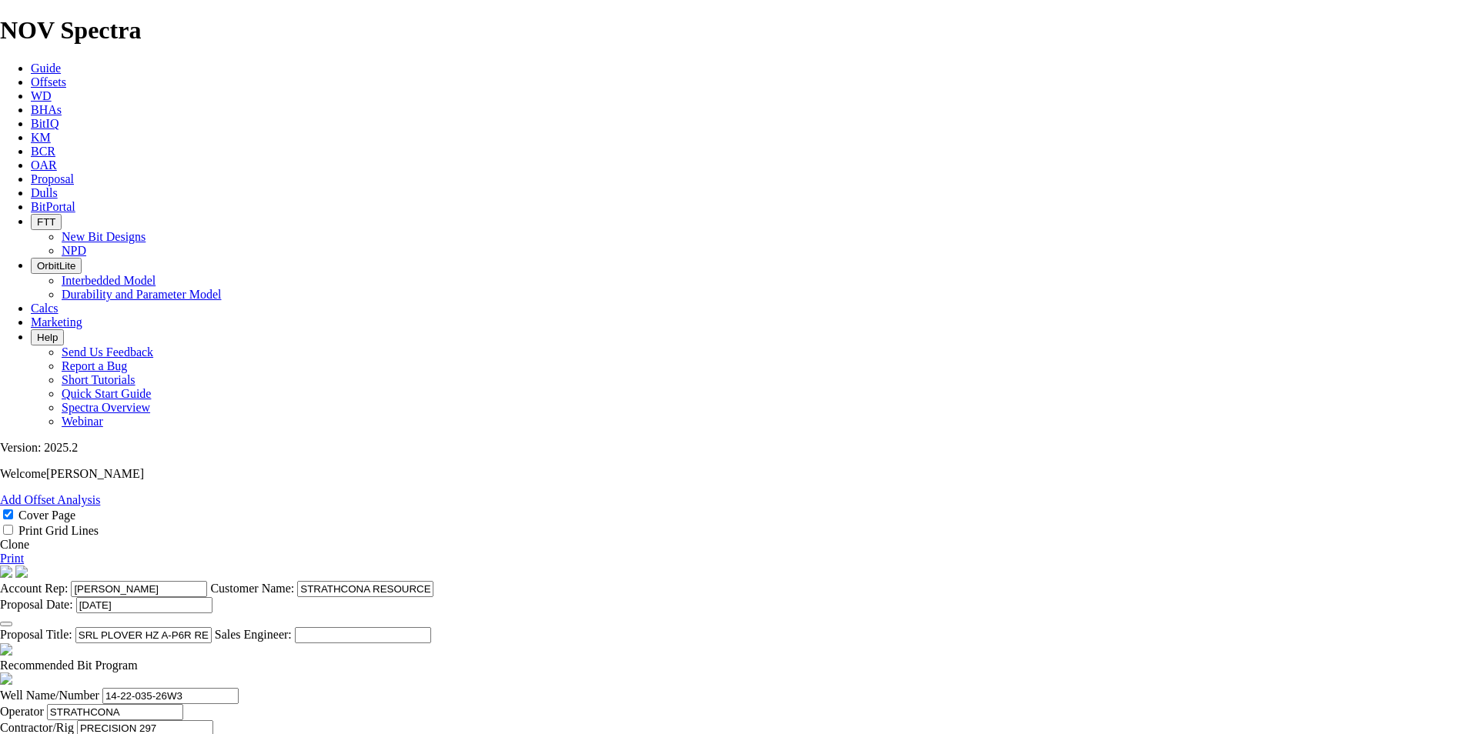
type input "[PERSON_NAME]"
click at [6, 624] on icon "button" at bounding box center [6, 624] width 0 height 0
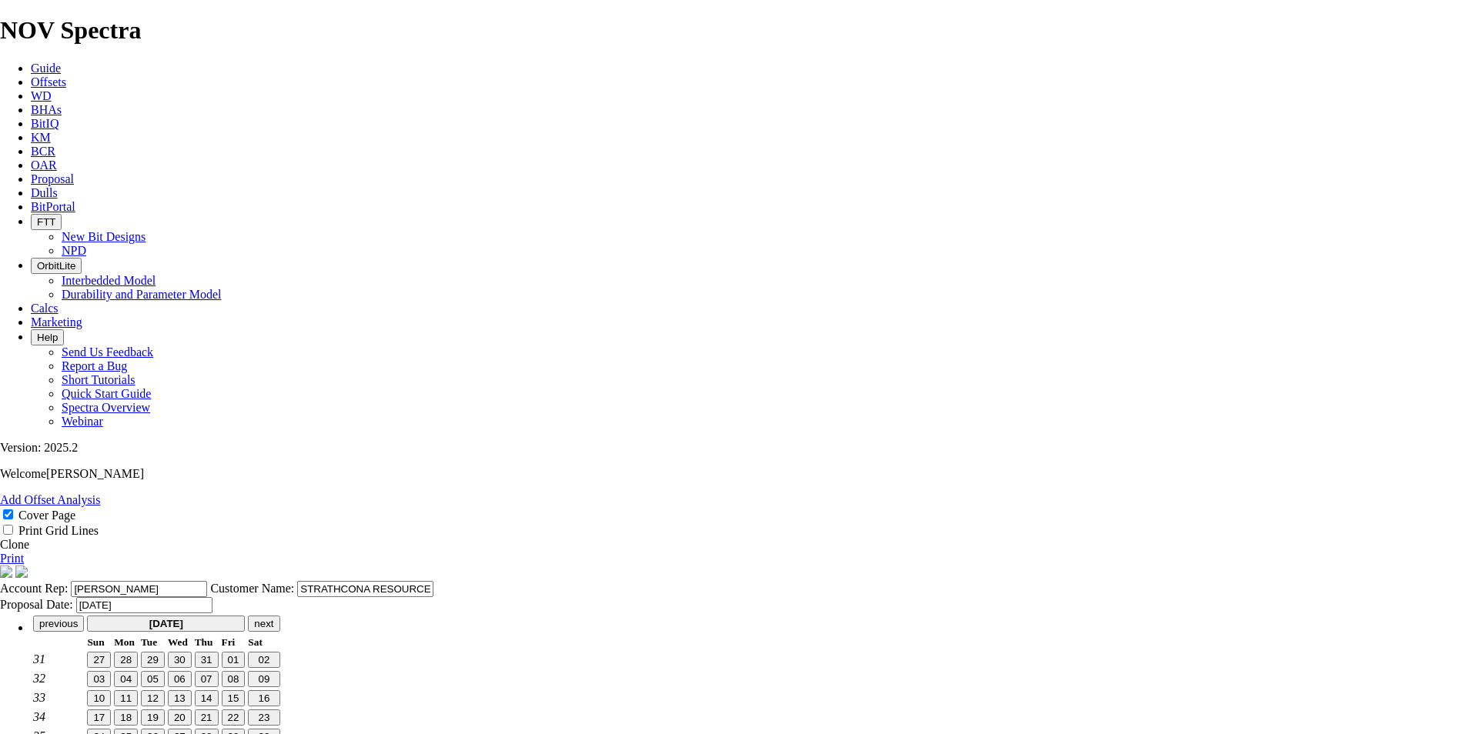
scroll to position [19, 0]
type input "[DATE]"
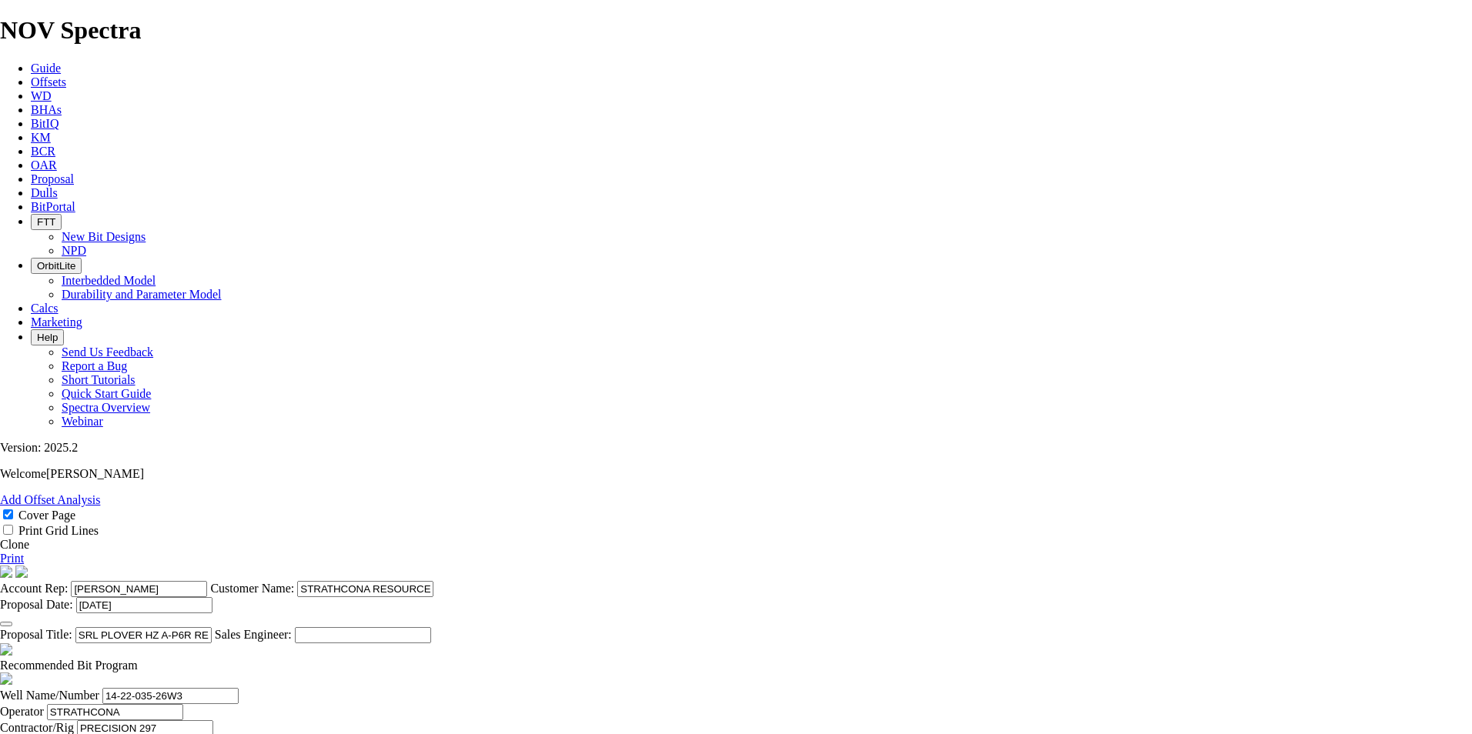
drag, startPoint x: 904, startPoint y: 568, endPoint x: 500, endPoint y: 556, distance: 405.1
click at [500, 566] on section "Account Rep: [PERSON_NAME] Customer Name: STRATHCONA RESOURCES LTD. Proposal Da…" at bounding box center [736, 605] width 1472 height 78
click at [212, 627] on input "SRL PLOVER HZ A-P6R REDRILL 14-22-035-26W3 - 1 WELL PAIR (2x RE-DRILLS)" at bounding box center [143, 635] width 136 height 16
drag, startPoint x: 932, startPoint y: 571, endPoint x: 623, endPoint y: 573, distance: 309.4
click at [212, 627] on input "SRL PLOVER HZ A-P6R REDRILL 14-22-035-26W3 - 1 WELL PAIR (2x RE-DRILLS)" at bounding box center [143, 635] width 136 height 16
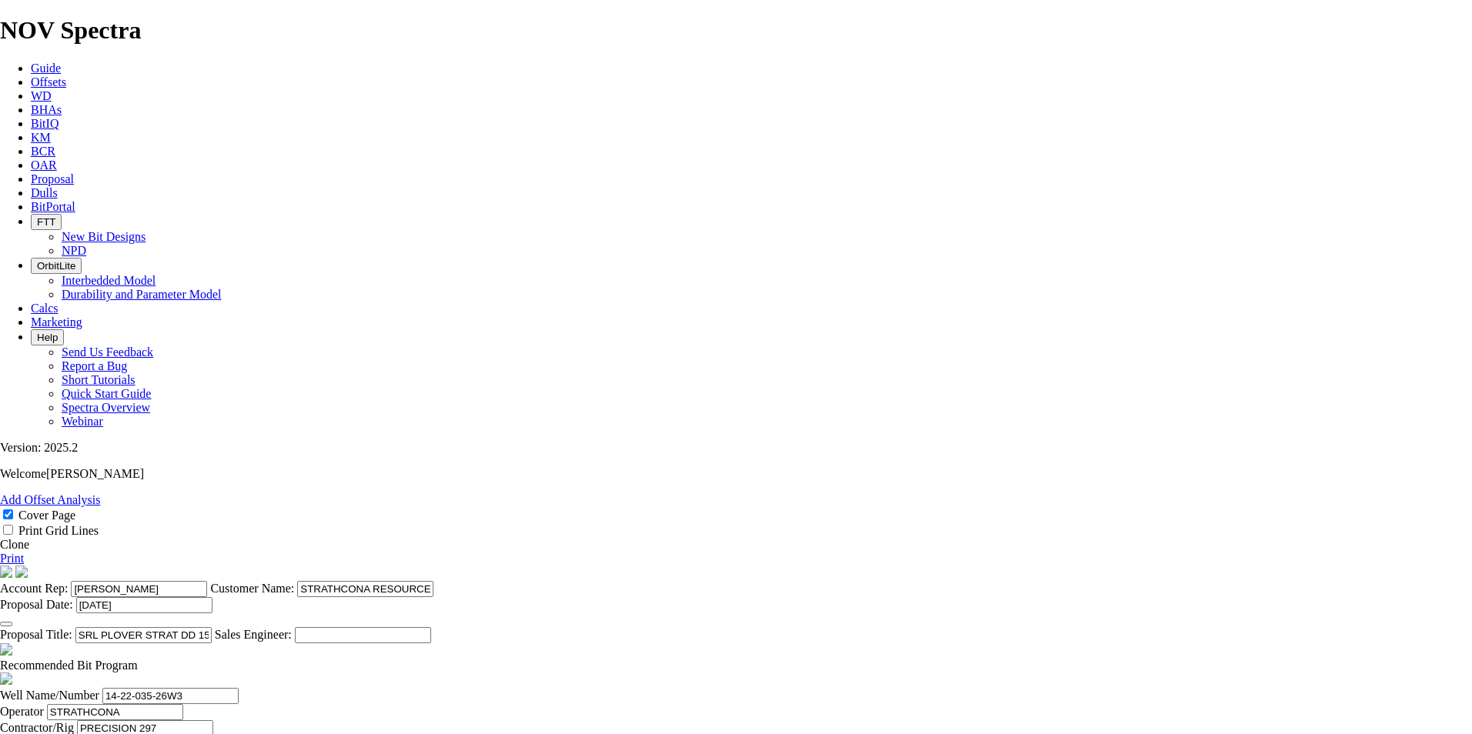
scroll to position [154, 0]
drag, startPoint x: 827, startPoint y: 433, endPoint x: 748, endPoint y: 429, distance: 79.4
click at [212, 627] on input "SRL PLOVER STRAT DD 15-15-035-26W3" at bounding box center [143, 635] width 136 height 16
type input "SRL PLOVER STRAT DD 15-15-035-26W3"
drag, startPoint x: 440, startPoint y: 650, endPoint x: 342, endPoint y: 646, distance: 97.9
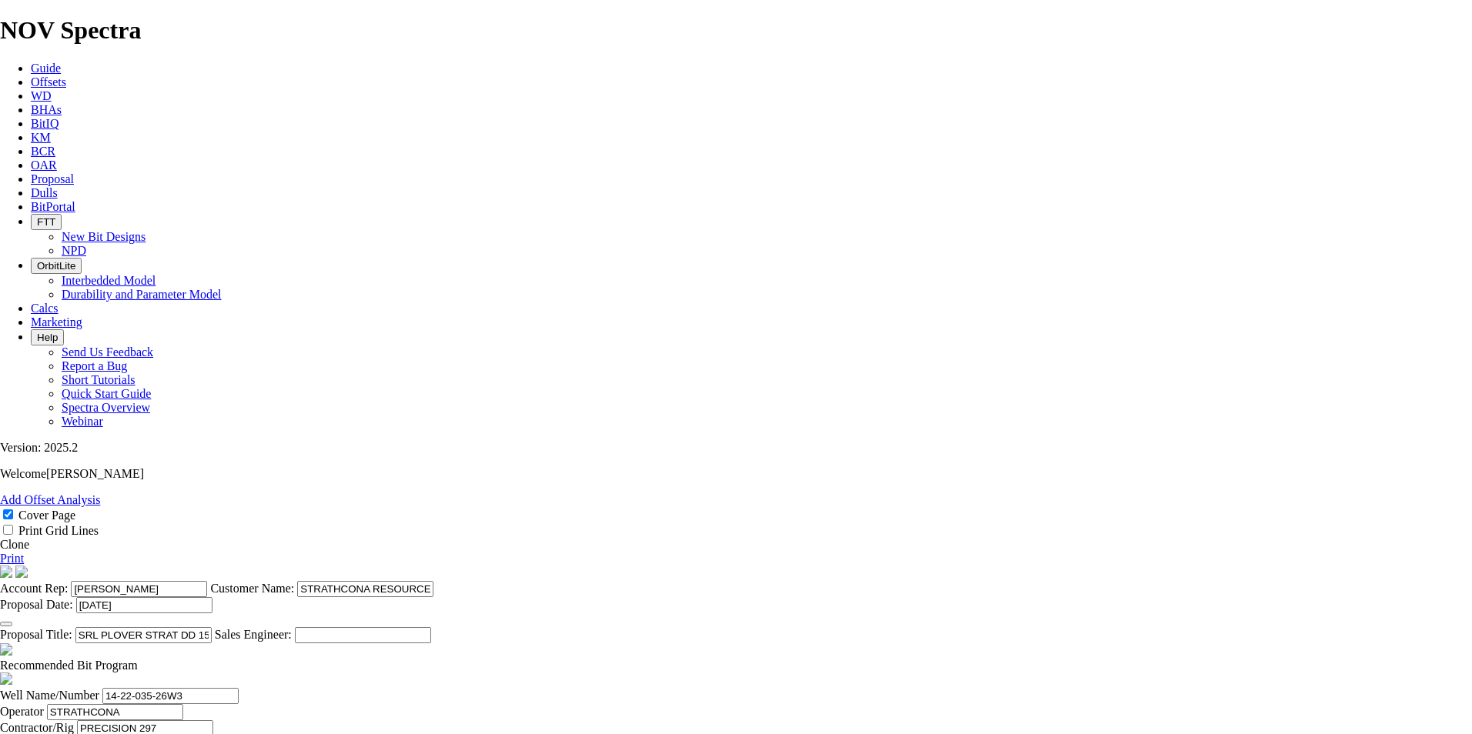
paste input "5-15"
type input "15-15-035-26W3"
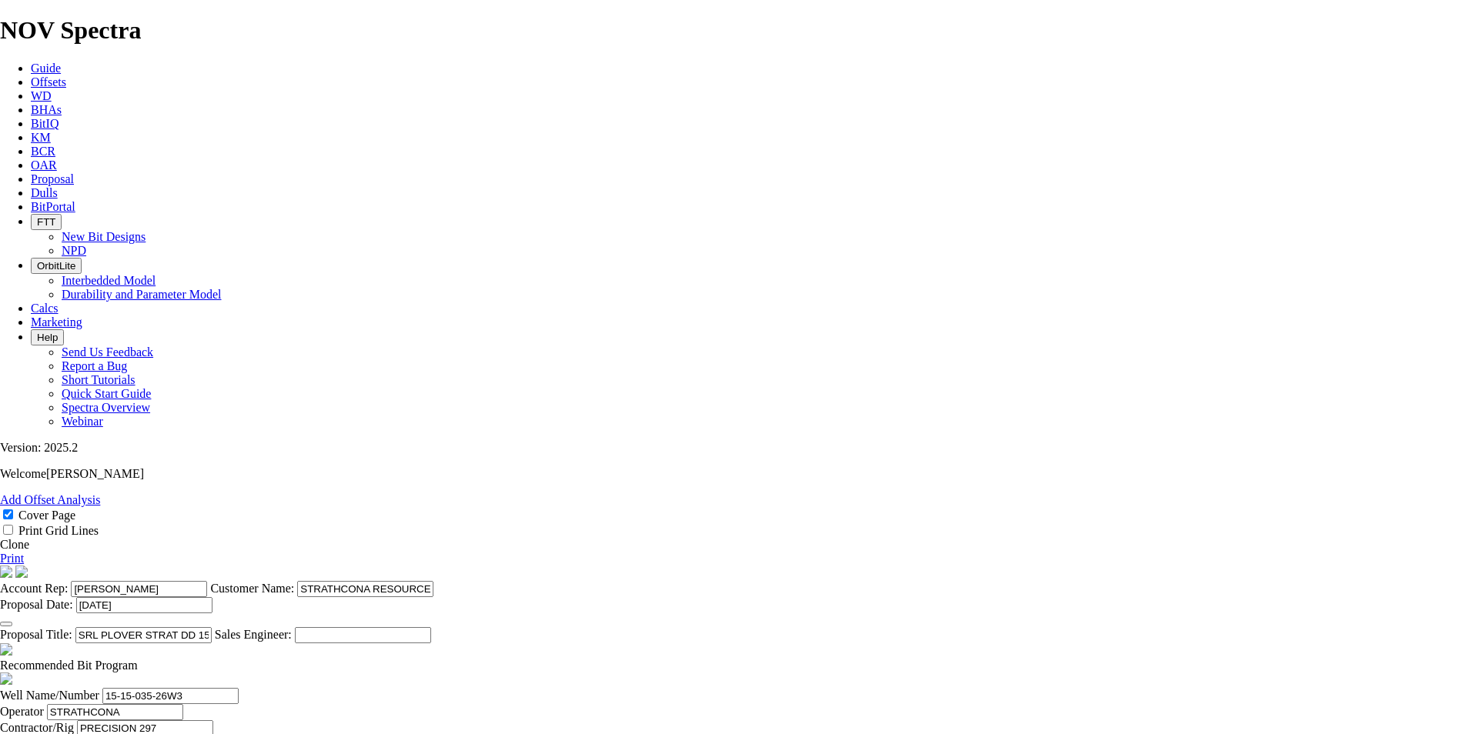
type input "[DATE]"
drag, startPoint x: 931, startPoint y: 516, endPoint x: 853, endPoint y: 506, distance: 79.1
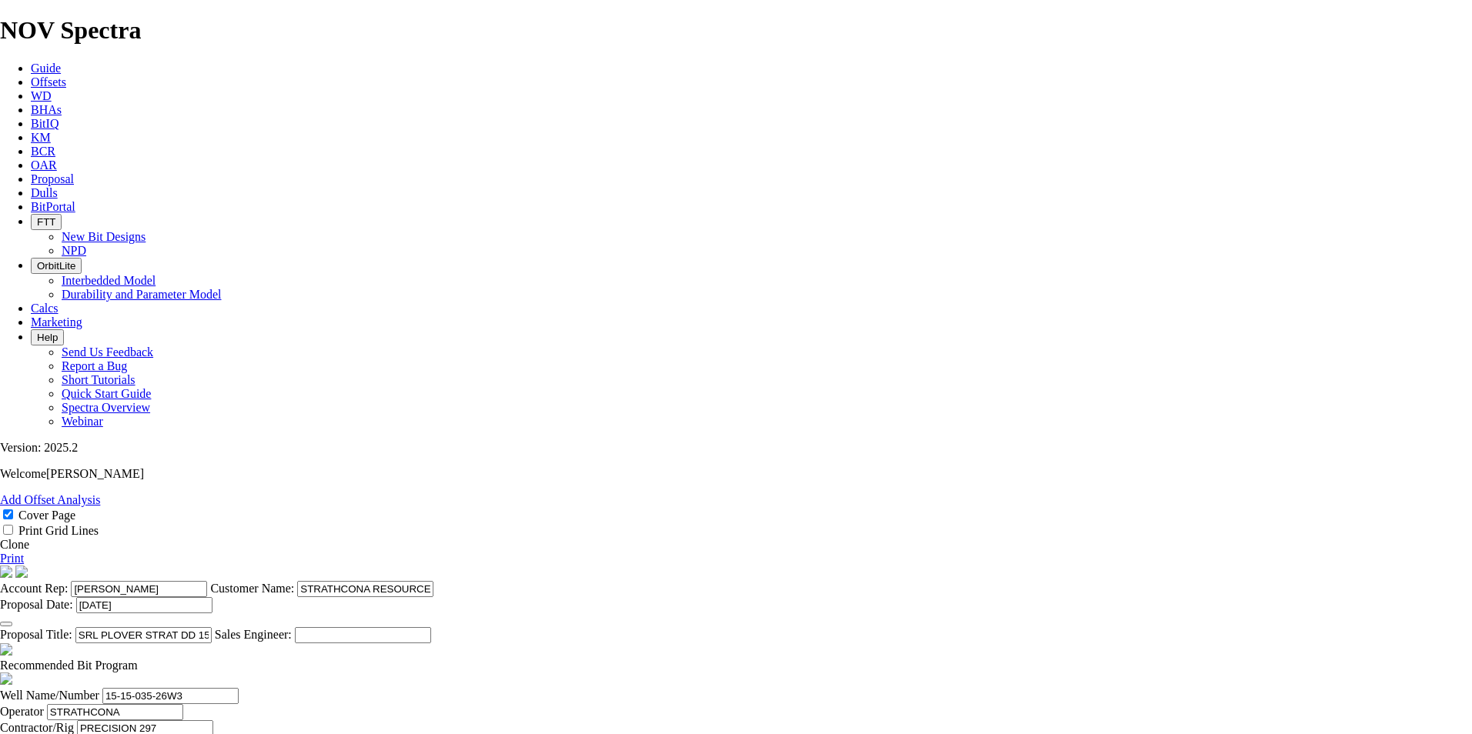
type input "15-15-035-26W3"
type input "[DATE]"
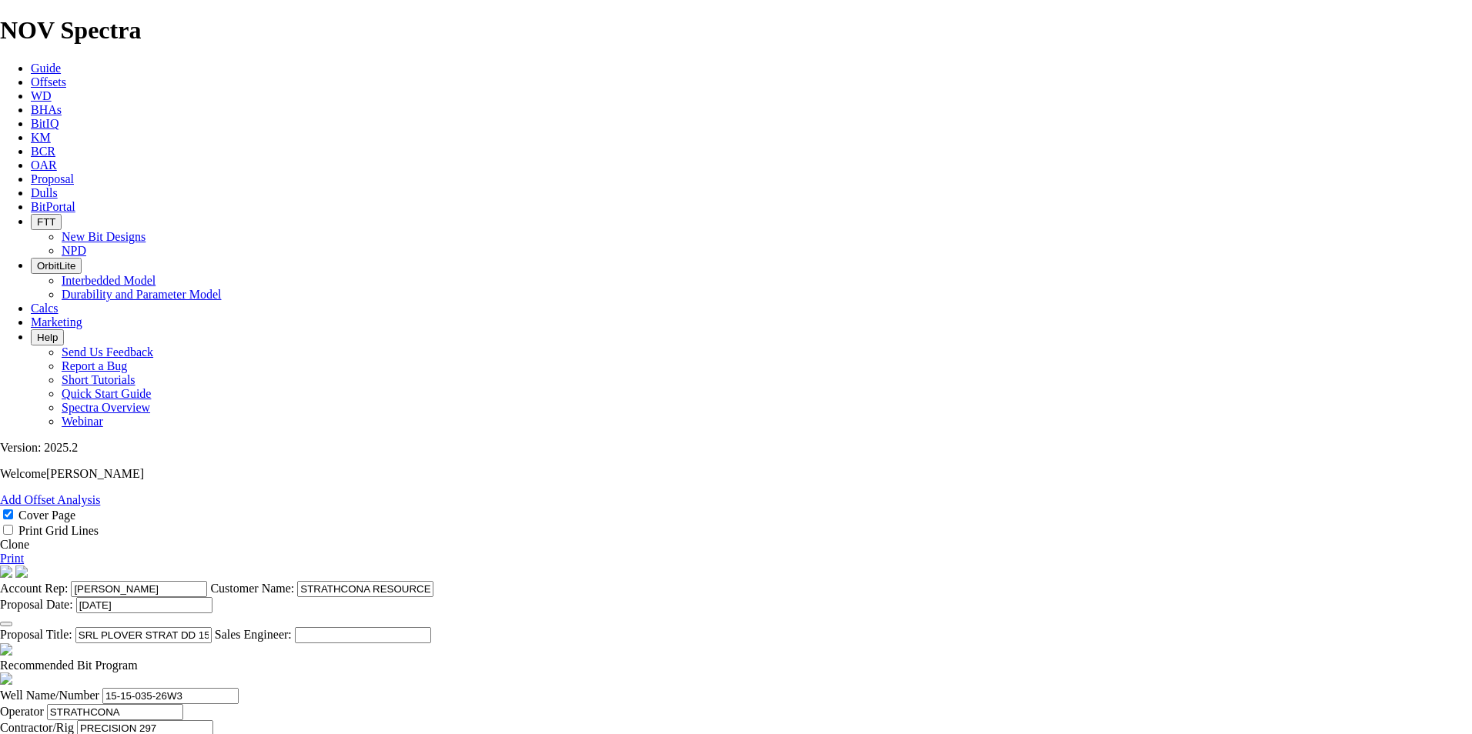
click at [138, 659] on span at bounding box center [138, 665] width 0 height 13
checkbox input "false"
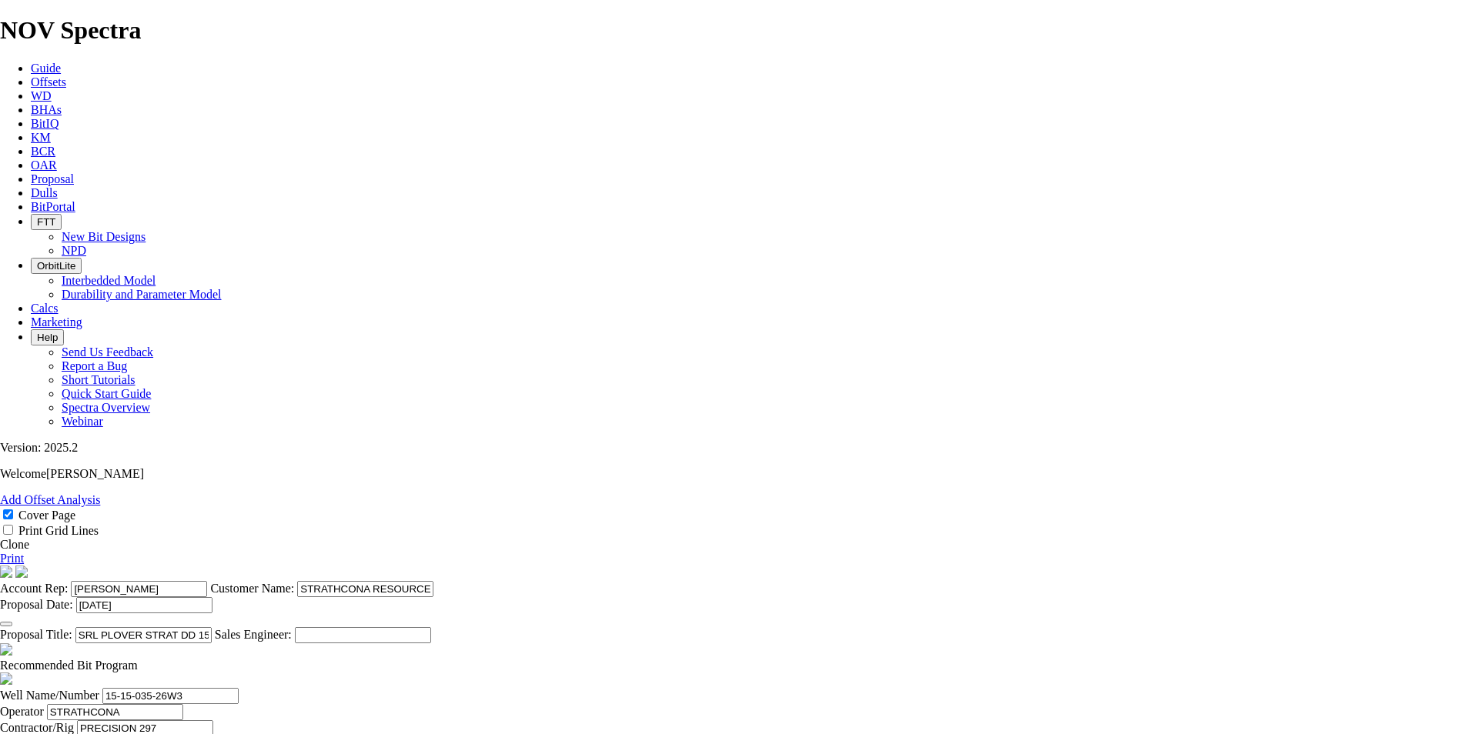
drag, startPoint x: 837, startPoint y: 692, endPoint x: 293, endPoint y: 667, distance: 544.8
drag, startPoint x: 487, startPoint y: 560, endPoint x: 406, endPoint y: 556, distance: 81.0
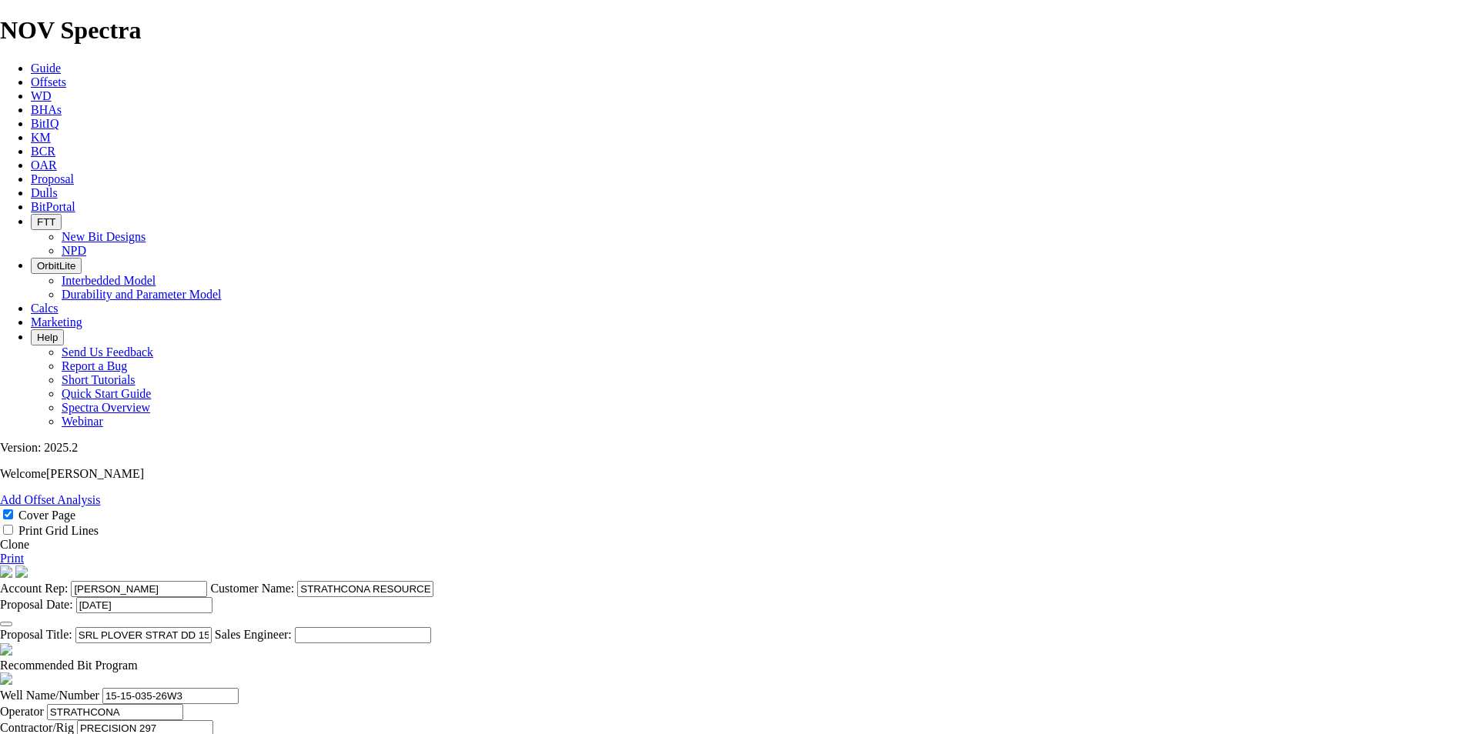
type input "222.3"
drag, startPoint x: 573, startPoint y: 564, endPoint x: 496, endPoint y: 561, distance: 76.3
type input "HT1GP-A1"
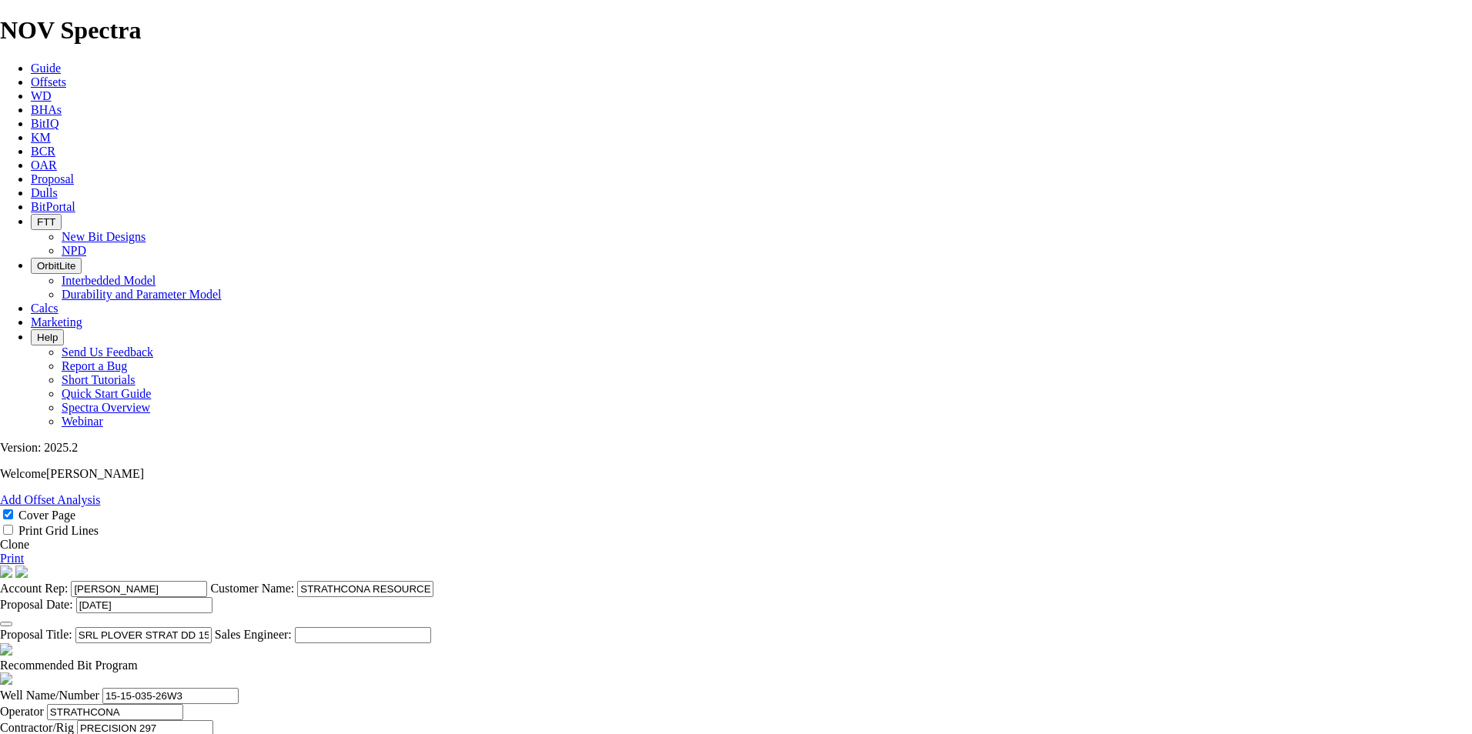
type input "2250"
type input "170"
type input "2"
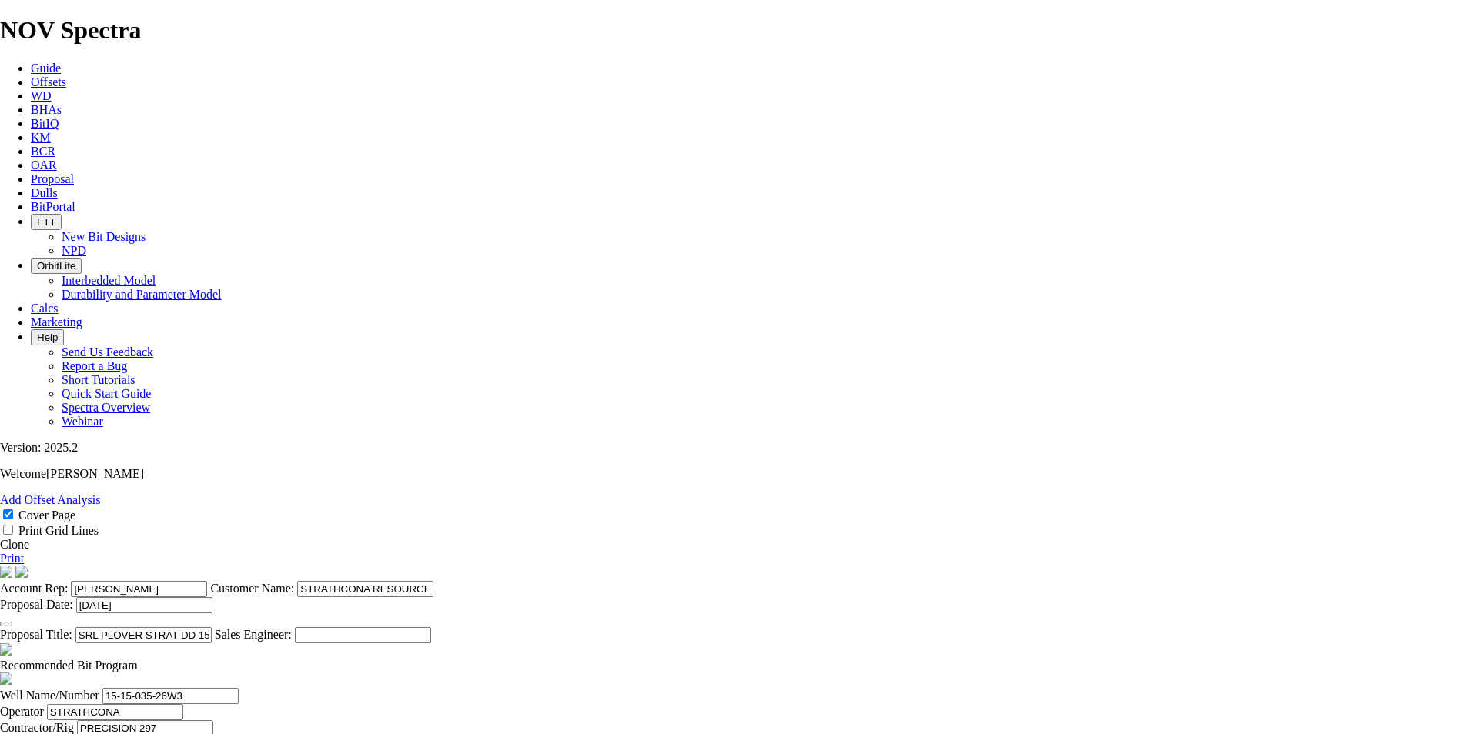
type input "85"
drag, startPoint x: 493, startPoint y: 601, endPoint x: 439, endPoint y: 597, distance: 54.8
type input "158.8"
type input "TK53-K1"
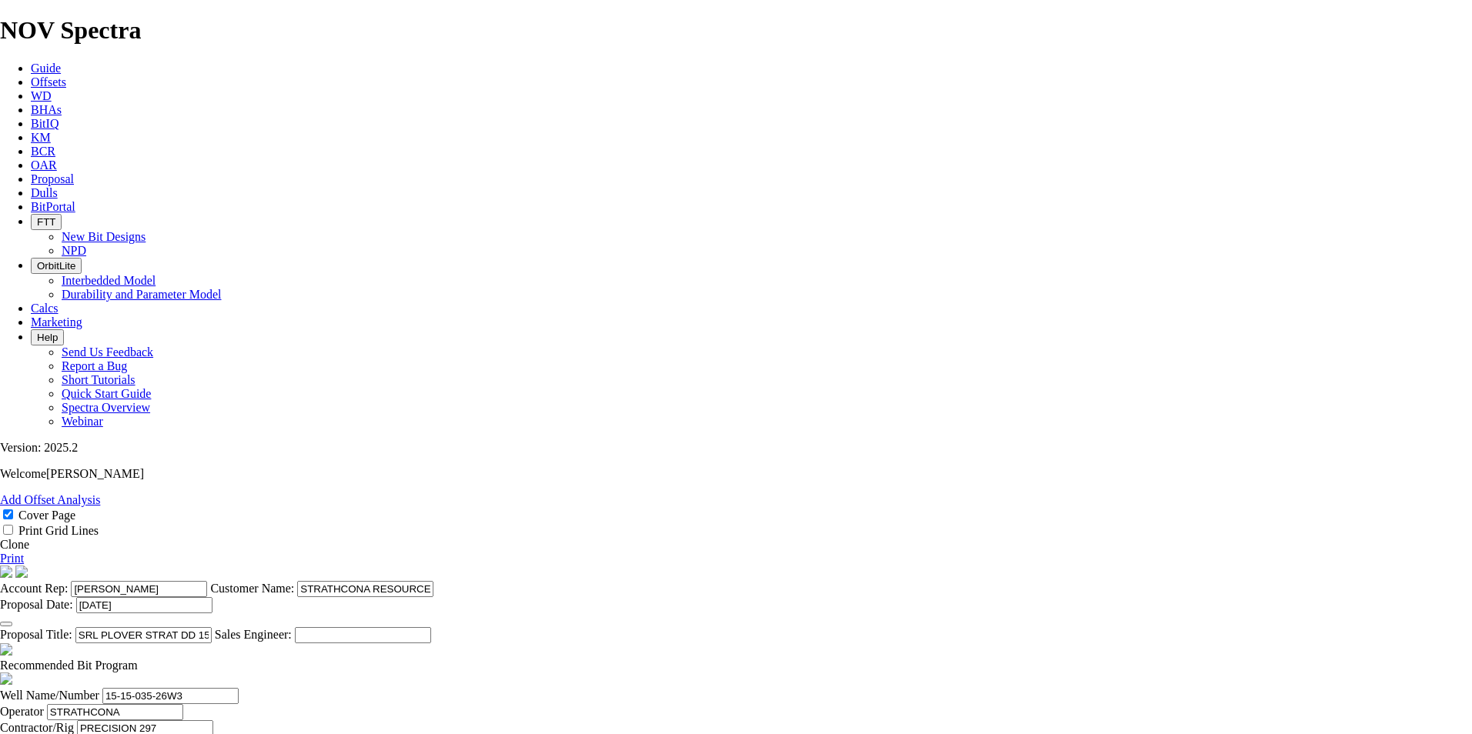
type input "3500"
type input "23000"
type input "822"
type input "652"
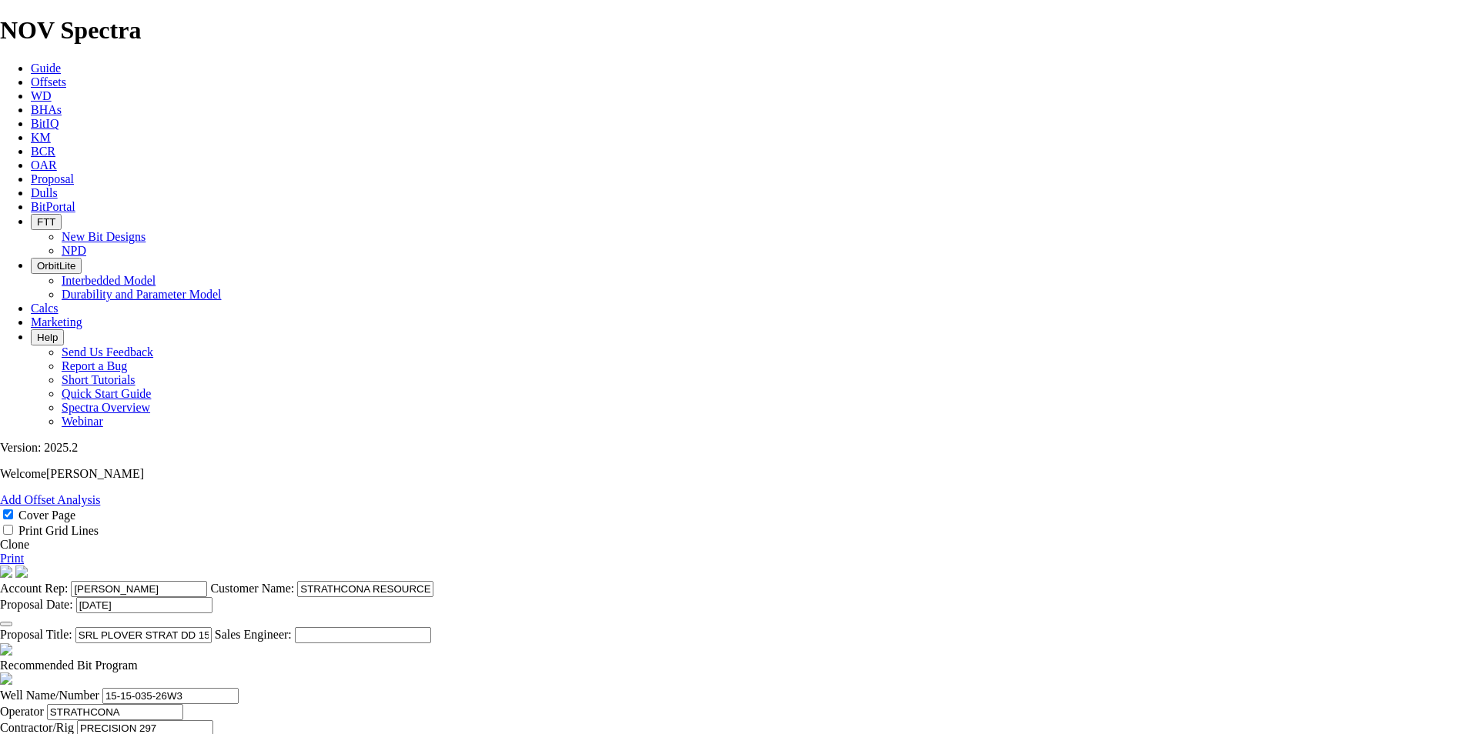
type input "90"
drag, startPoint x: 783, startPoint y: 600, endPoint x: 1051, endPoint y: 645, distance: 272.3
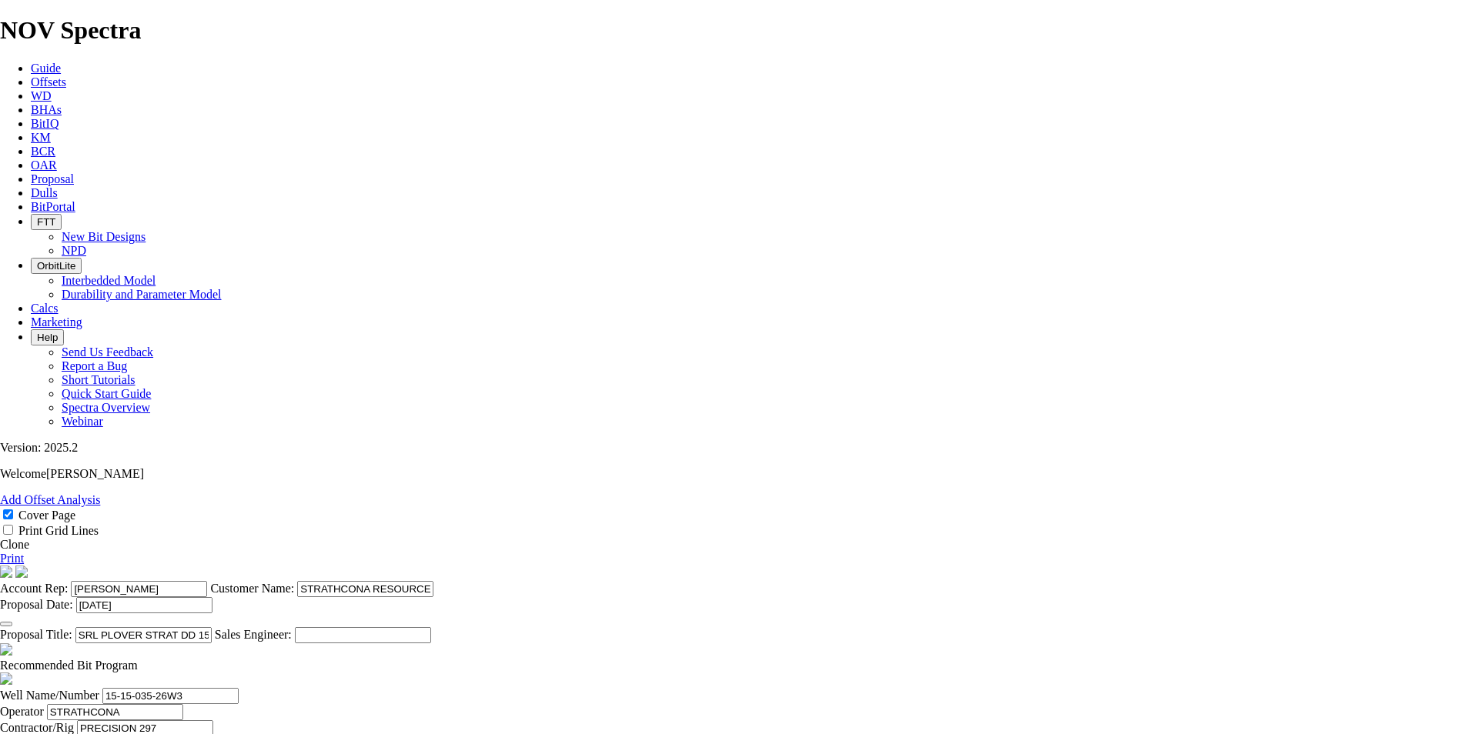
type input "7.244"
drag, startPoint x: 921, startPoint y: 563, endPoint x: 867, endPoint y: 566, distance: 53.9
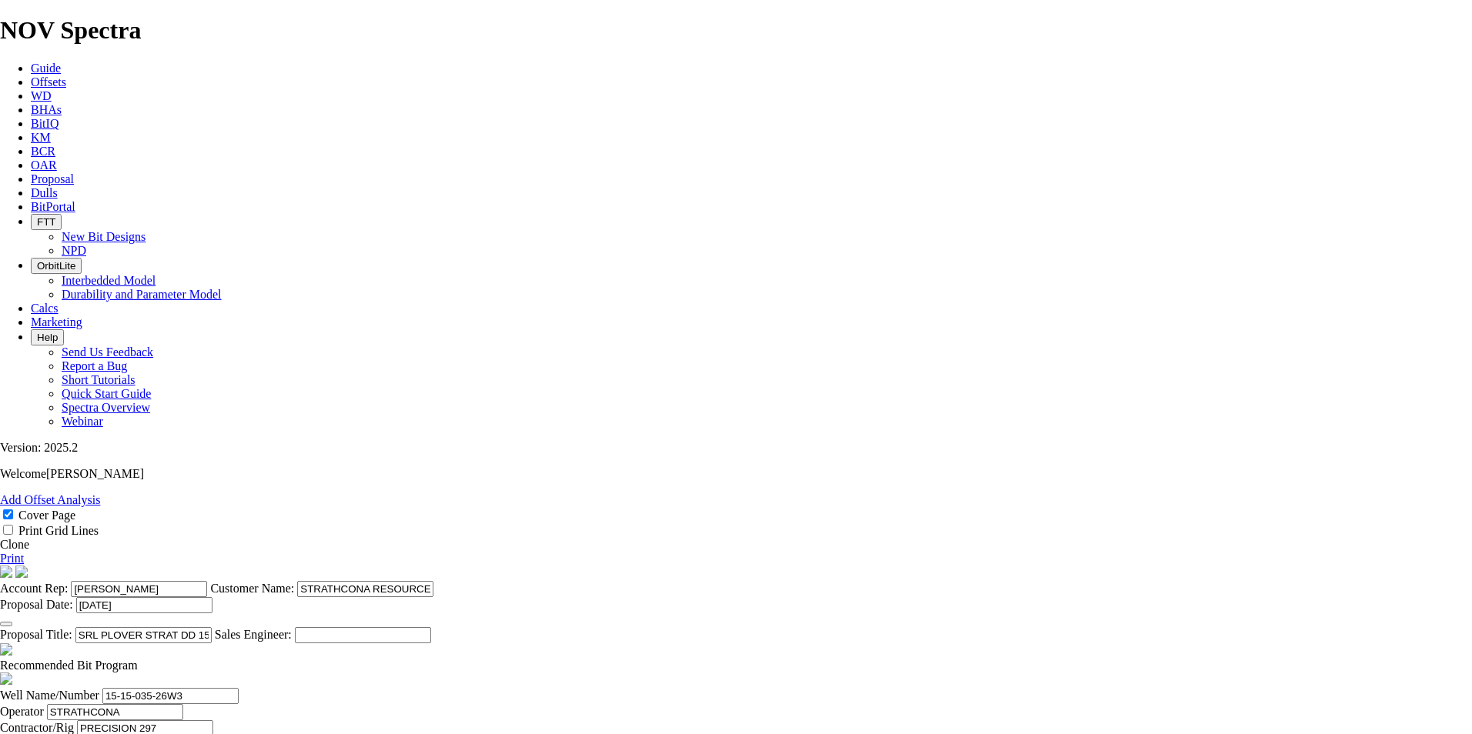
type input "70"
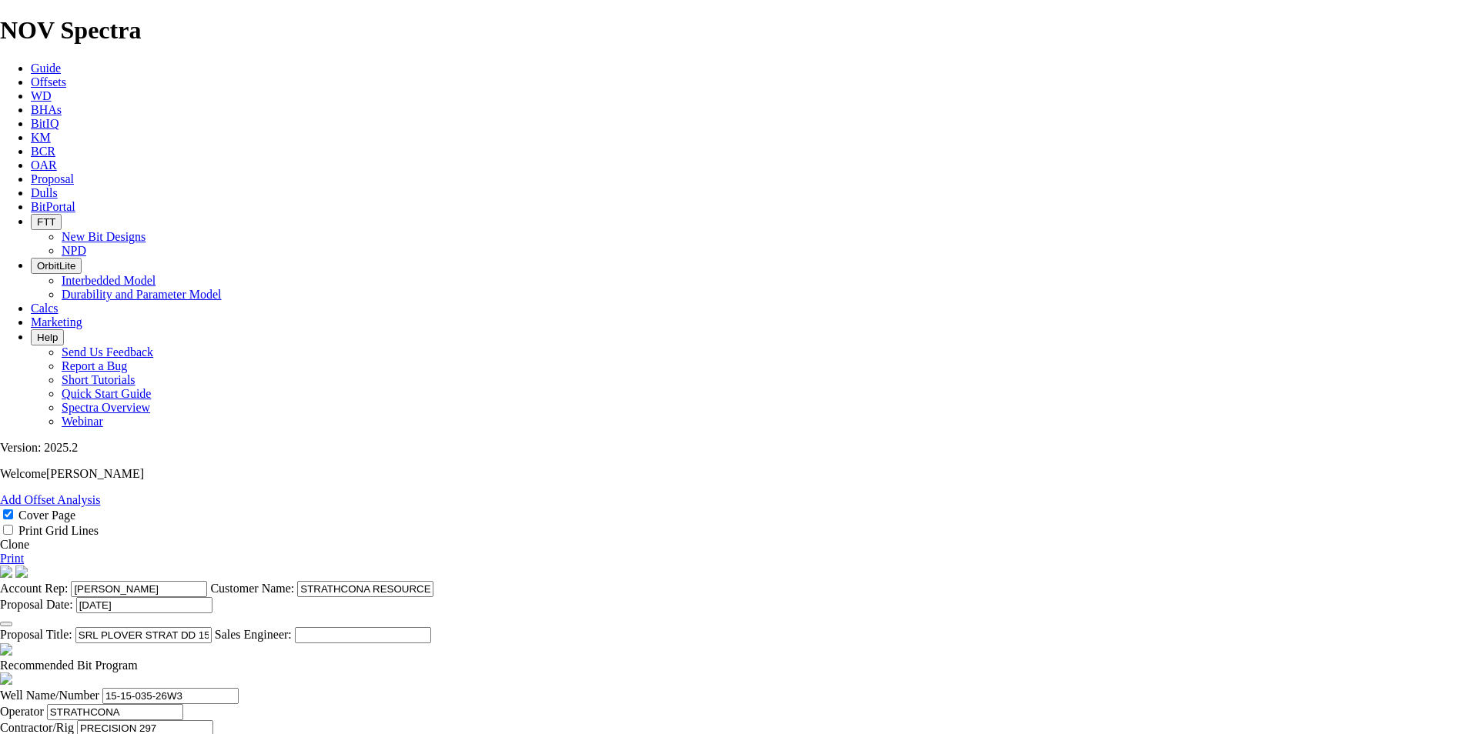
drag, startPoint x: 779, startPoint y: 560, endPoint x: 1248, endPoint y: 646, distance: 476.5
type input "2.429"
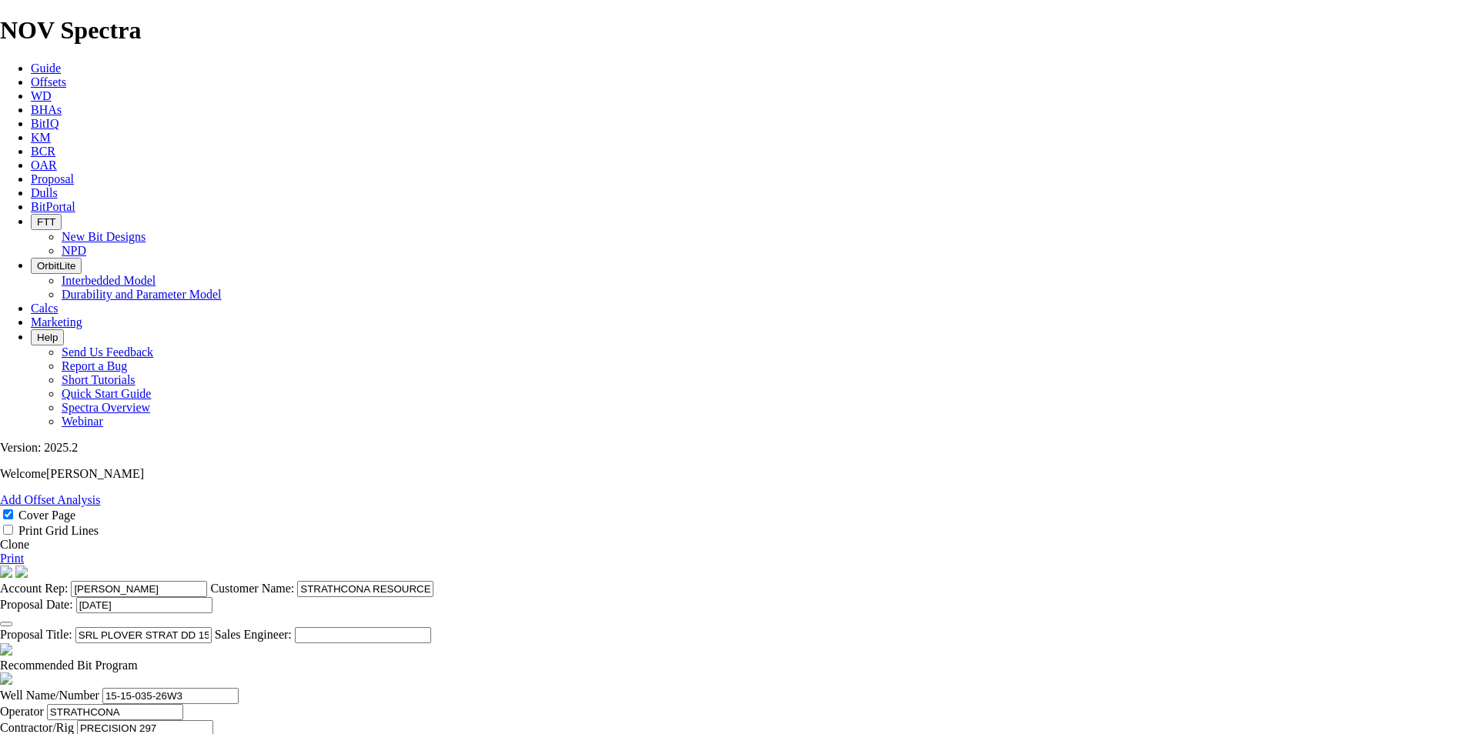
click at [24, 552] on link "Print" at bounding box center [12, 558] width 24 height 13
drag, startPoint x: 549, startPoint y: 490, endPoint x: 448, endPoint y: 481, distance: 101.2
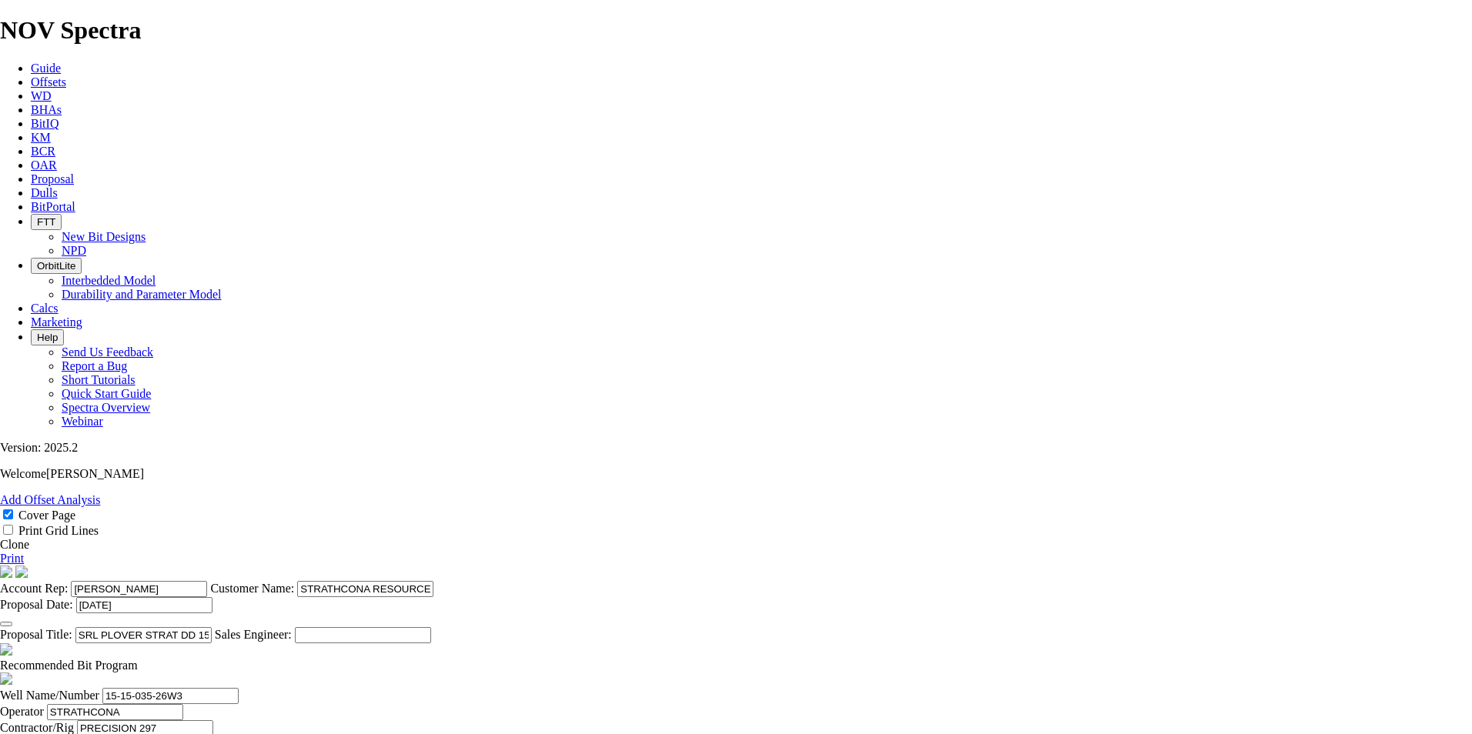
type input "[PERSON_NAME]"
type input "[PHONE_NUMBER]"
type input "[PERSON_NAME]"
click at [24, 552] on link "Print" at bounding box center [12, 558] width 24 height 13
